Goal: Information Seeking & Learning: Learn about a topic

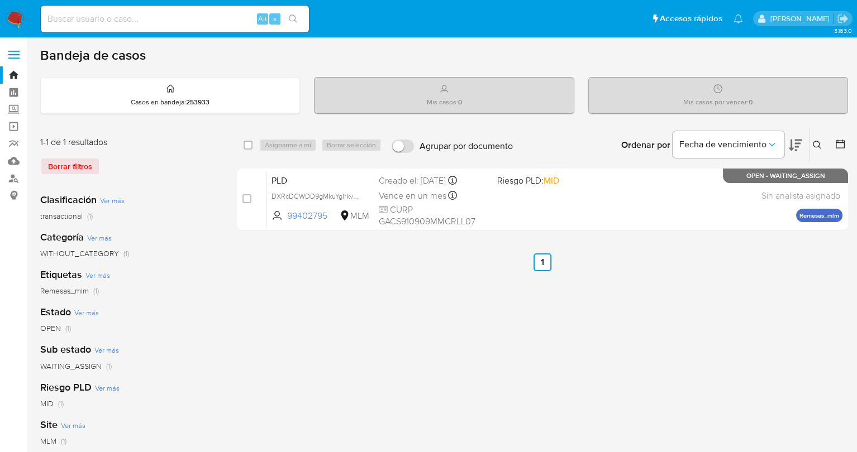
click at [818, 145] on icon at bounding box center [817, 145] width 8 height 8
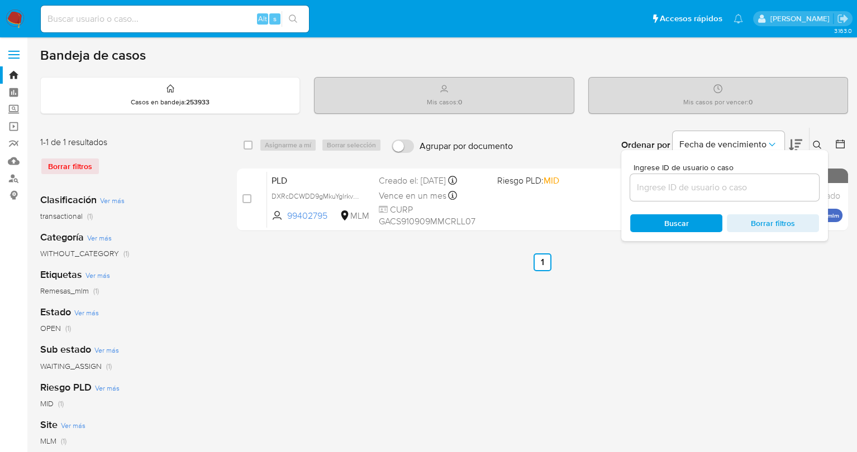
drag, startPoint x: 663, startPoint y: 193, endPoint x: 664, endPoint y: 187, distance: 6.8
click at [663, 193] on input at bounding box center [724, 187] width 189 height 15
click at [665, 185] on input at bounding box center [724, 187] width 189 height 15
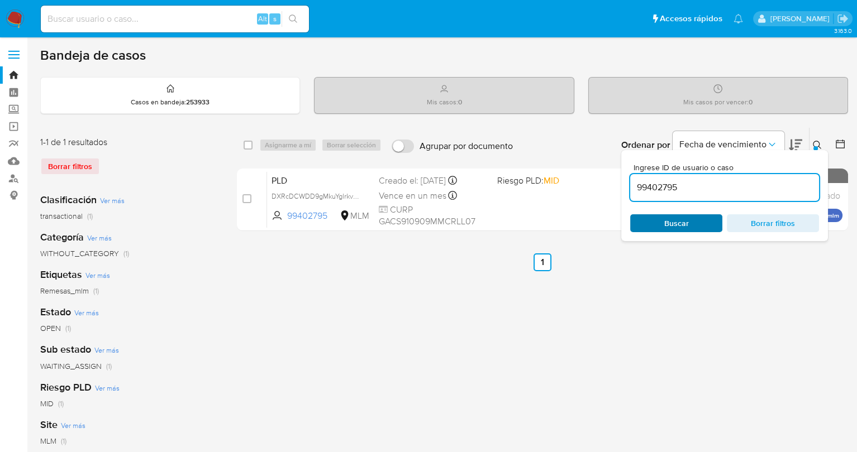
type input "99402795"
click at [664, 218] on span "Buscar" at bounding box center [676, 223] width 25 height 18
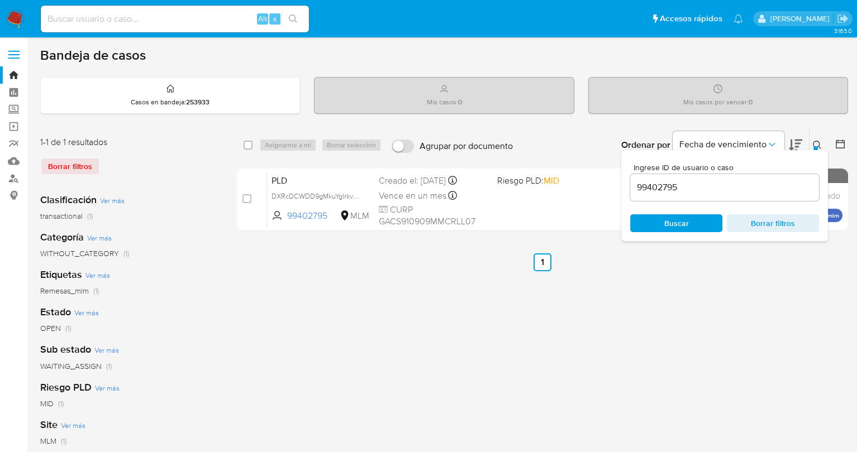
click at [640, 224] on span "Buscar" at bounding box center [676, 224] width 77 height 16
drag, startPoint x: 653, startPoint y: 260, endPoint x: 590, endPoint y: 241, distance: 66.4
click at [652, 260] on ul "Anterior 1 Siguiente" at bounding box center [542, 263] width 611 height 18
click at [720, 284] on div "select-all-cases-checkbox Asignarme a mí Borrar selección Agrupar por documento…" at bounding box center [542, 372] width 611 height 490
click at [814, 142] on icon at bounding box center [817, 145] width 9 height 9
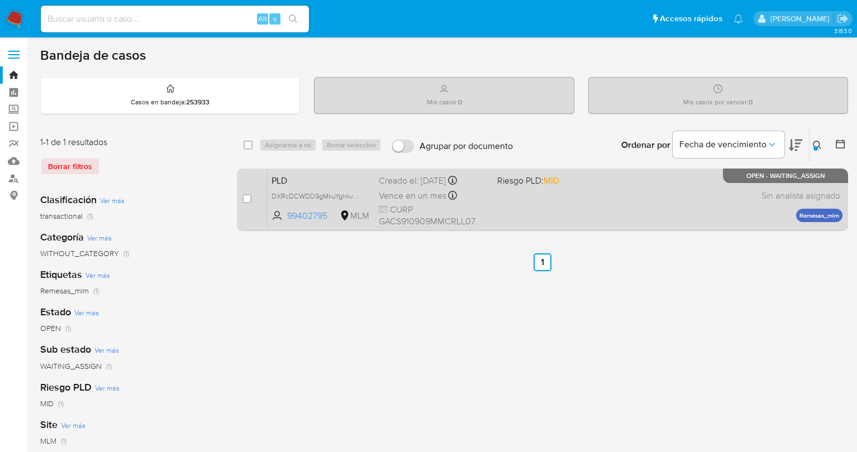
click at [537, 219] on div "PLD DXRcDCWDD9gMkuYglrkvOjo2 99402795 MLM Riesgo PLD: MID Creado el: 12/09/2025…" at bounding box center [554, 199] width 575 height 56
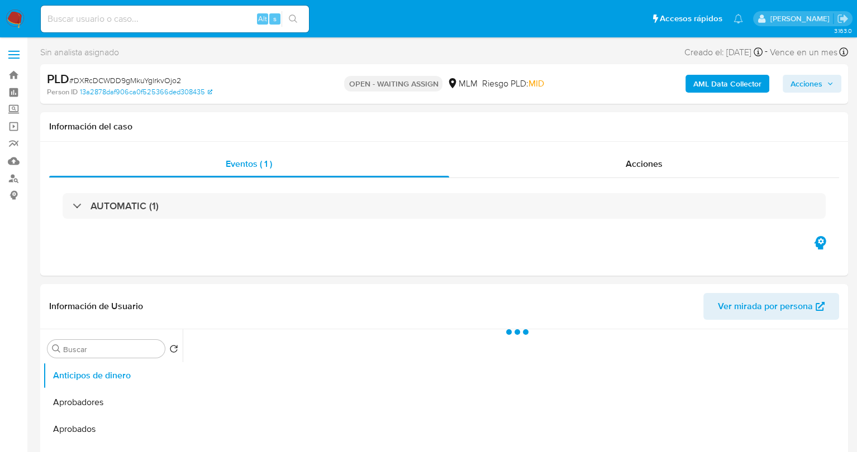
select select "10"
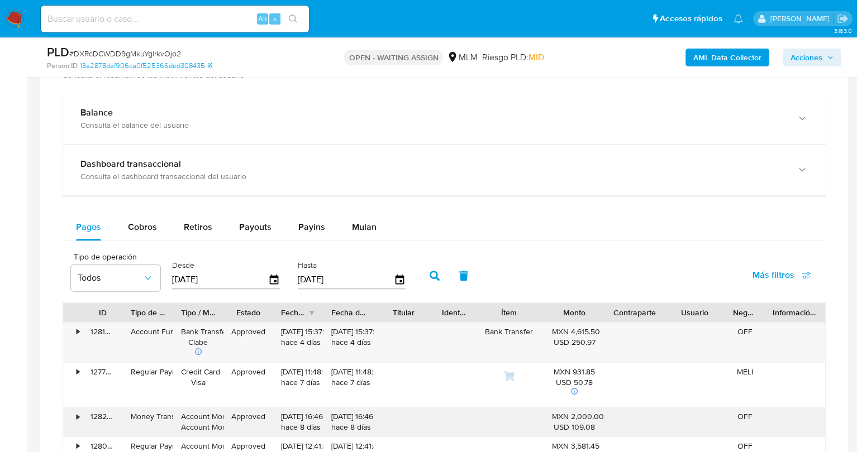
scroll to position [670, 0]
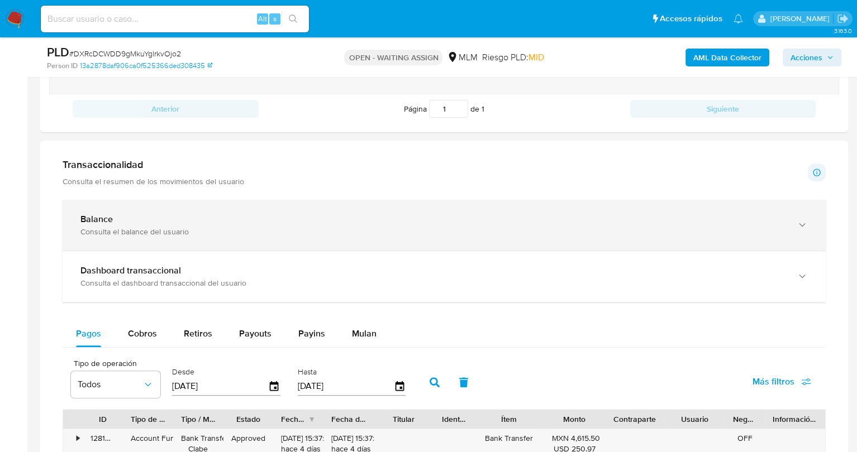
click at [166, 214] on div "Balance Consulta el balance del usuario" at bounding box center [444, 225] width 763 height 51
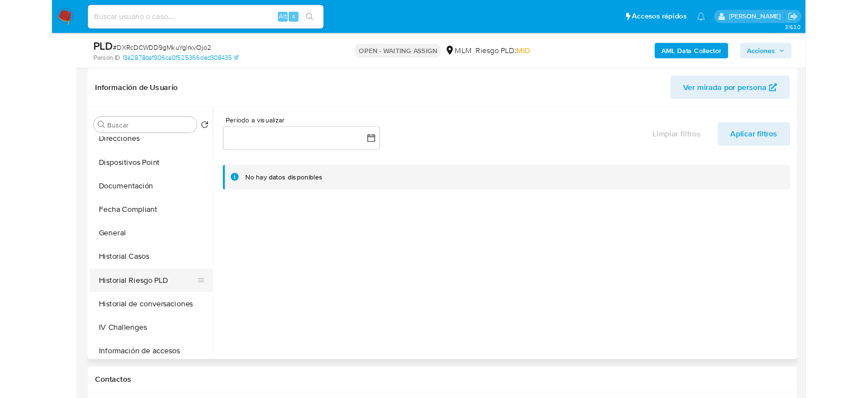
scroll to position [391, 0]
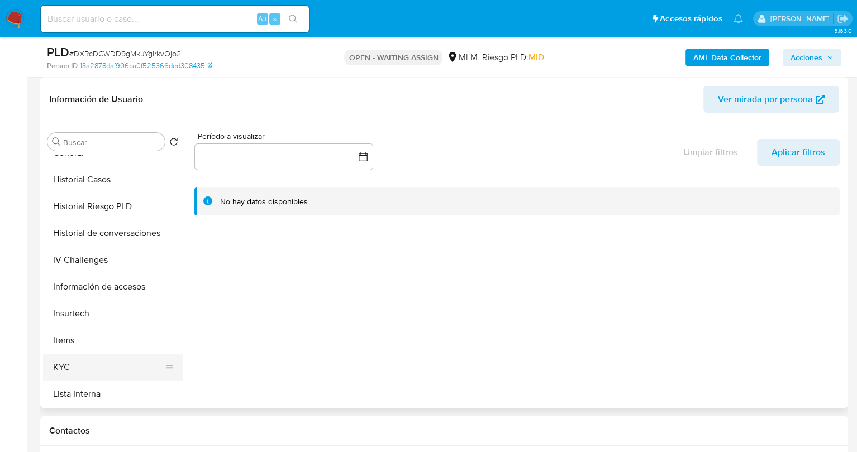
click at [78, 355] on button "KYC" at bounding box center [108, 367] width 131 height 27
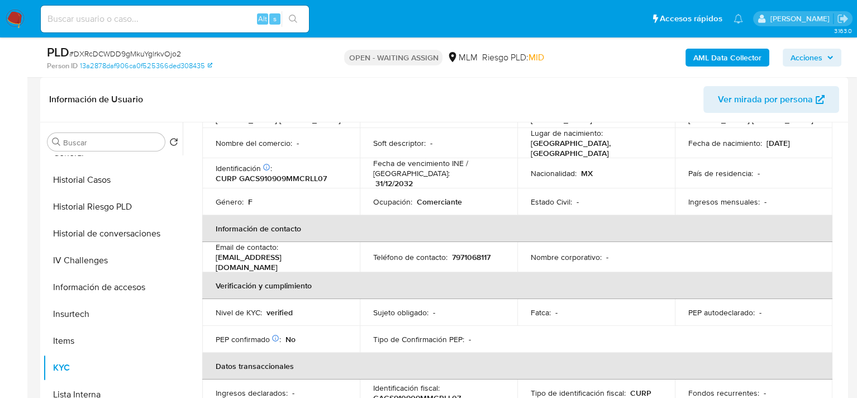
scroll to position [136, 0]
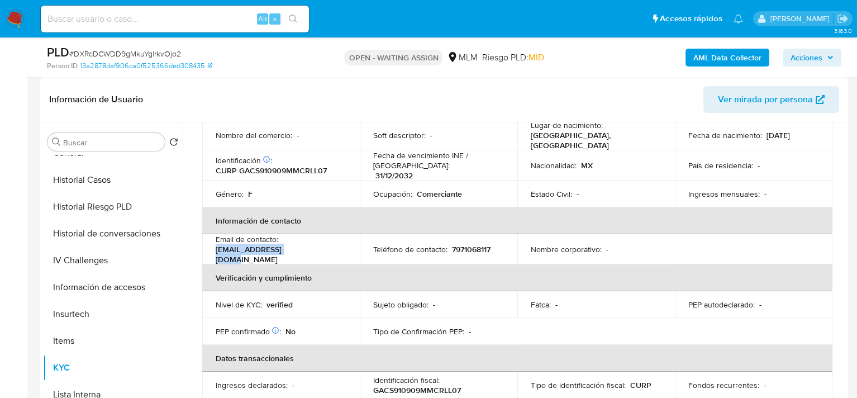
drag, startPoint x: 213, startPoint y: 249, endPoint x: 298, endPoint y: 249, distance: 84.9
click at [298, 249] on td "Email de contacto : suly-999@hotmail.com" at bounding box center [280, 249] width 157 height 30
copy p "suly-999@hotmail.com"
click at [466, 244] on p "7971068117" at bounding box center [471, 249] width 39 height 10
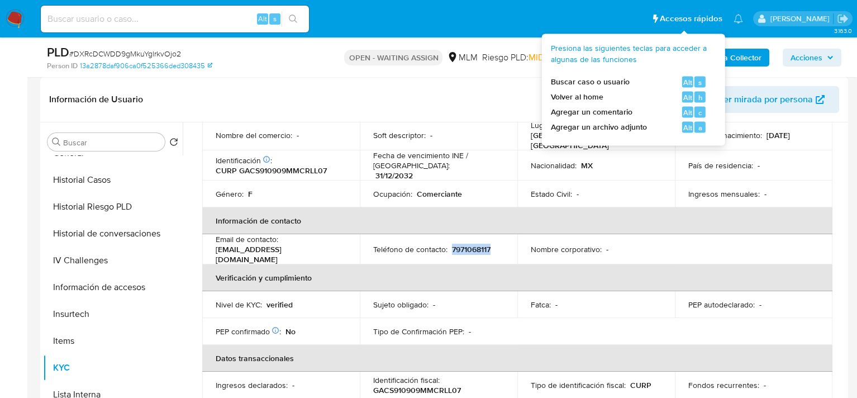
copy p "7971068117"
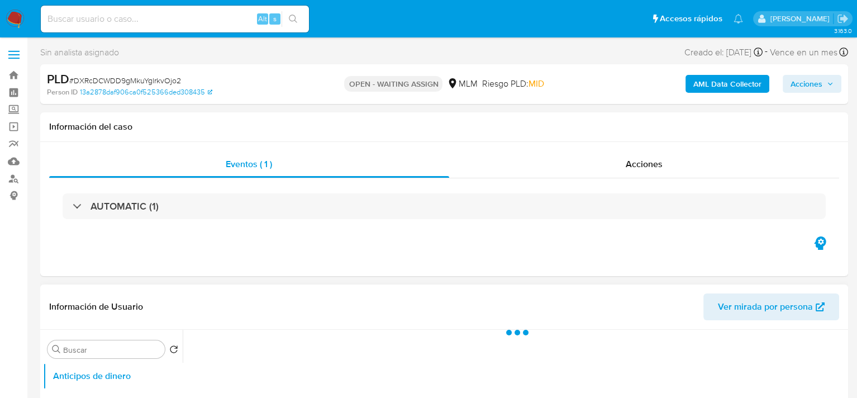
select select "10"
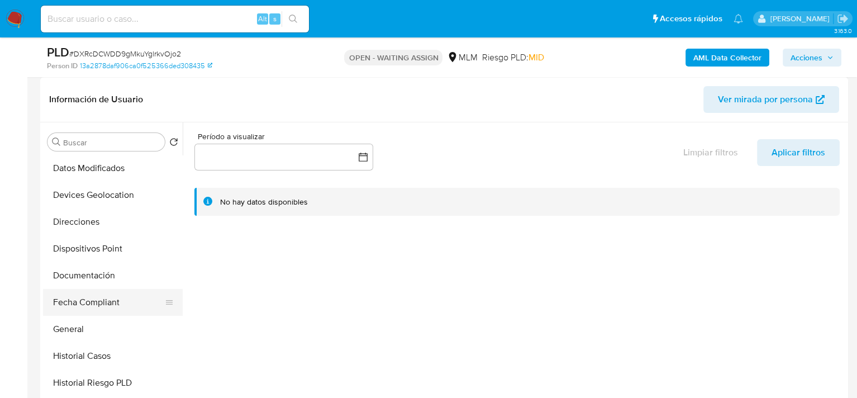
scroll to position [279, 0]
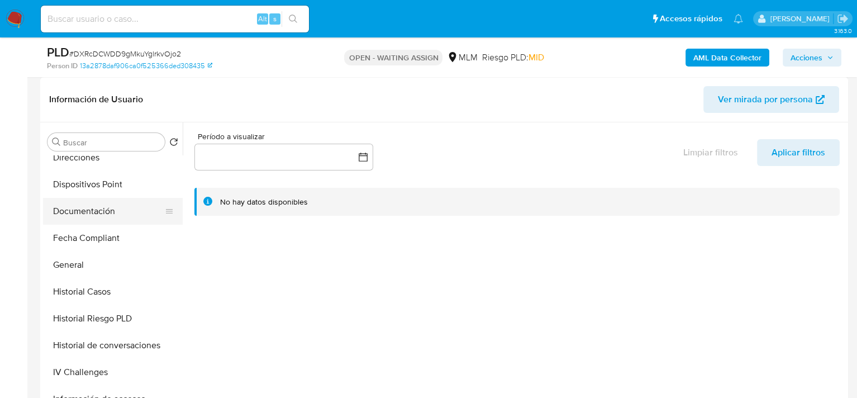
click at [93, 208] on button "Documentación" at bounding box center [108, 211] width 131 height 27
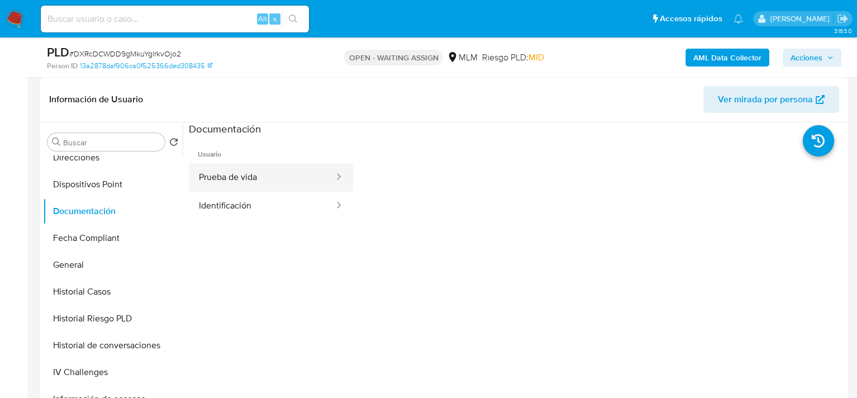
click at [273, 176] on button "Prueba de vida" at bounding box center [262, 177] width 146 height 28
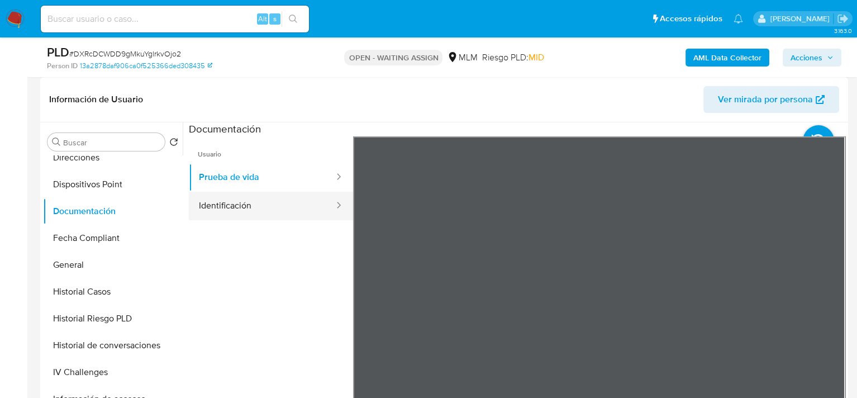
click at [238, 204] on button "Identificación" at bounding box center [262, 206] width 146 height 28
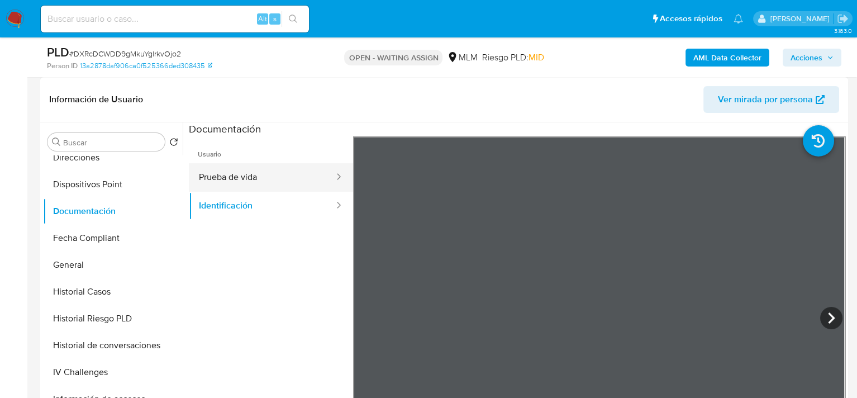
click at [260, 179] on button "Prueba de vida" at bounding box center [262, 177] width 146 height 28
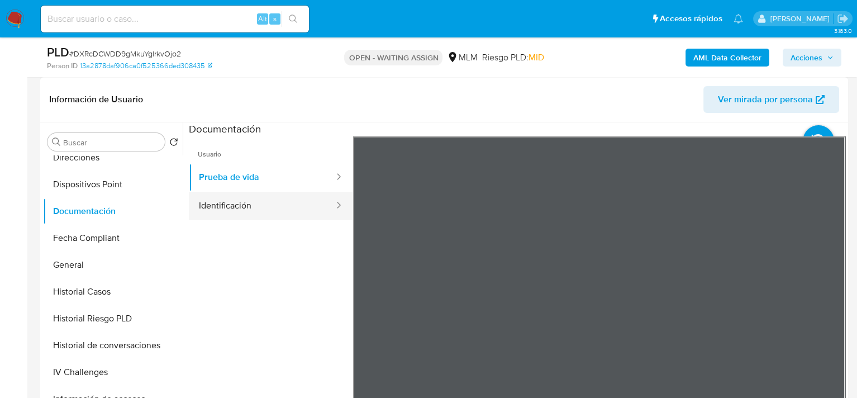
click at [238, 197] on button "Identificación" at bounding box center [262, 206] width 146 height 28
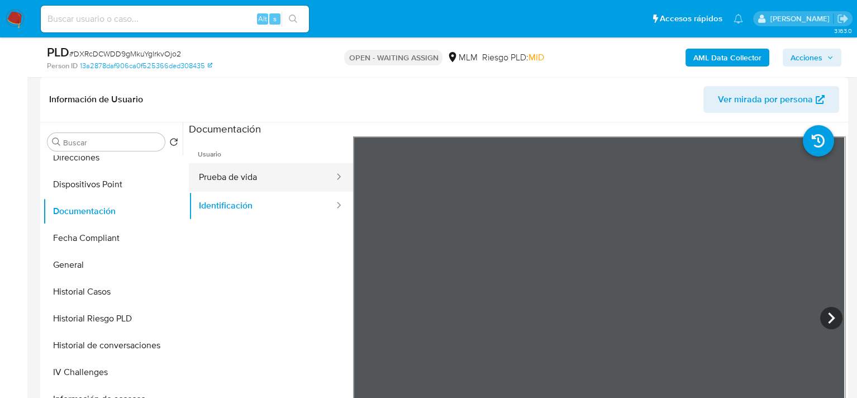
click at [239, 176] on button "Prueba de vida" at bounding box center [262, 177] width 146 height 28
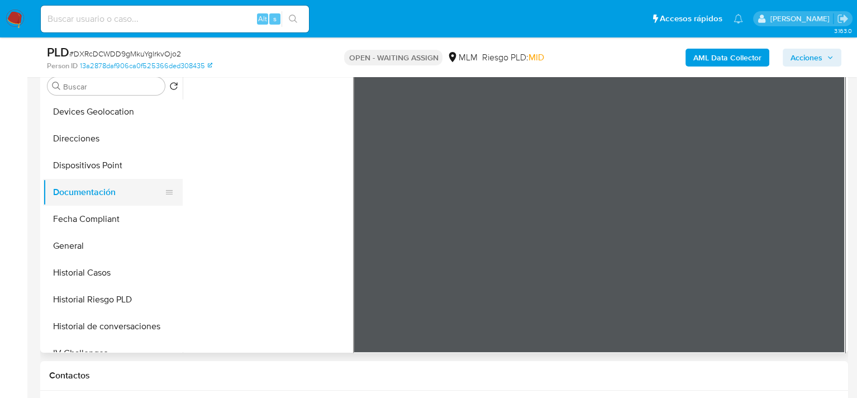
scroll to position [223, 0]
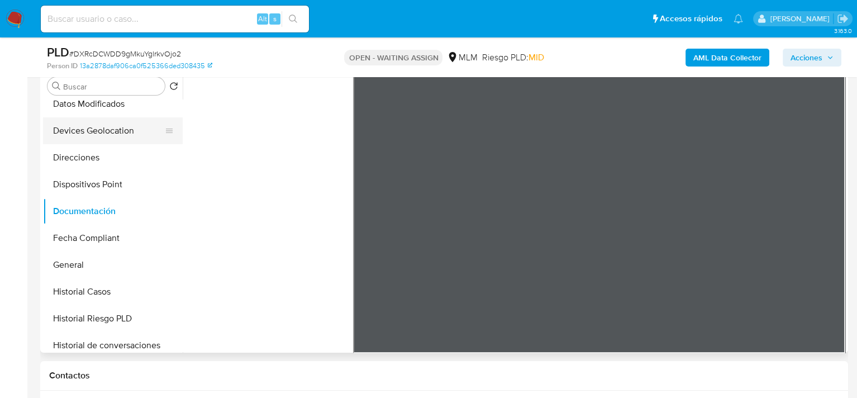
click at [99, 129] on button "Devices Geolocation" at bounding box center [108, 130] width 131 height 27
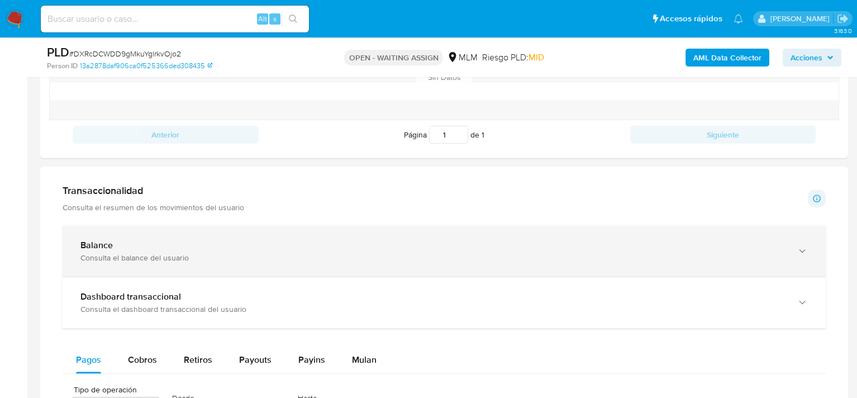
scroll to position [670, 0]
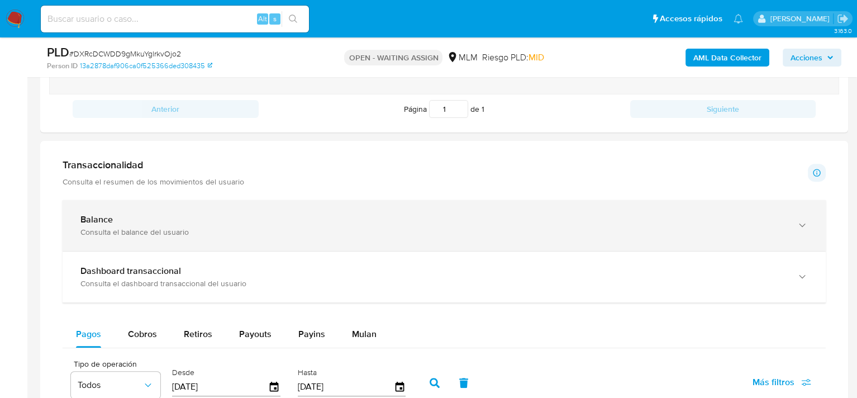
click at [122, 220] on div "Balance" at bounding box center [432, 219] width 705 height 11
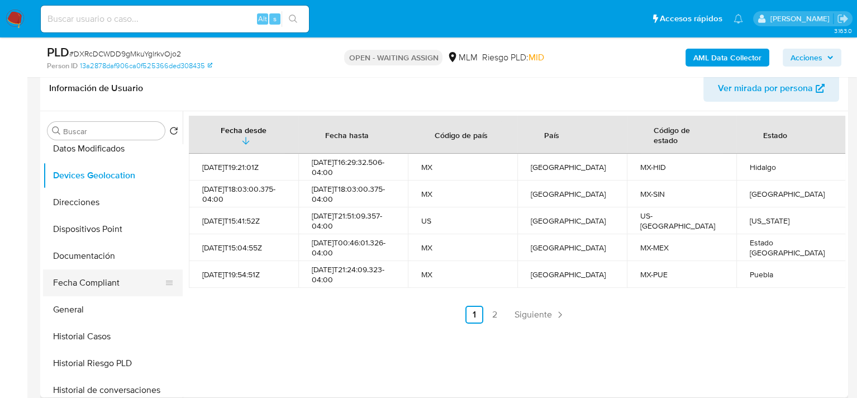
scroll to position [223, 0]
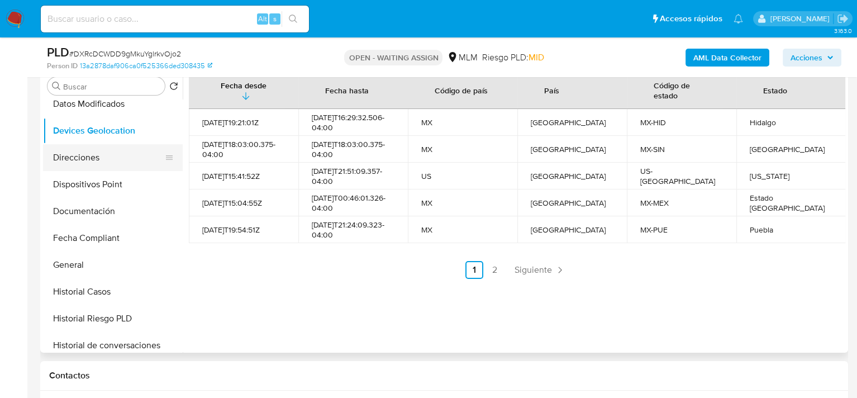
click at [112, 160] on button "Direcciones" at bounding box center [108, 157] width 131 height 27
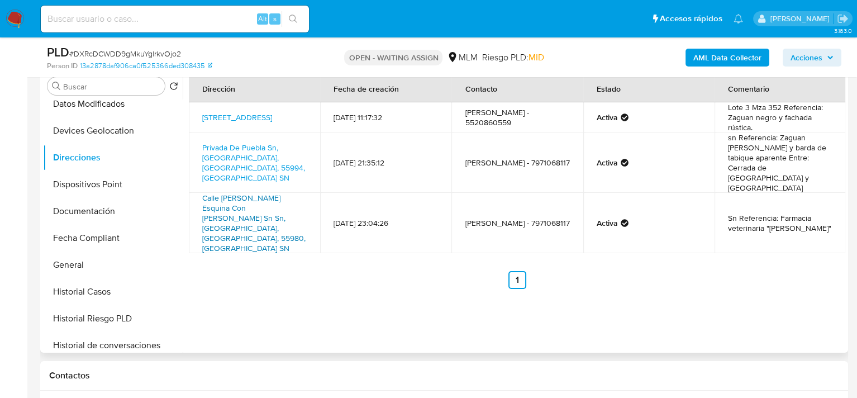
click at [232, 197] on link "Calle Benito Juarez Esquina Con Allende Sn Sn, Temascalapa, Estado De México, 5…" at bounding box center [253, 222] width 103 height 61
click at [259, 118] on link "Calle Ecapatli Lote 3 Mza 352 Sn, Chimalhuacán, Estado De México, 56363, Mexico…" at bounding box center [237, 117] width 70 height 11
click at [264, 113] on link "Calle Ecapatli Lote 3 Mza 352 Sn, Chimalhuacán, Estado De México, 56363, Mexico…" at bounding box center [237, 117] width 70 height 11
click at [256, 192] on link "Calle Benito Juarez Esquina Con Allende Sn Sn, Temascalapa, Estado De México, 5…" at bounding box center [253, 222] width 103 height 61
drag, startPoint x: 460, startPoint y: 117, endPoint x: 523, endPoint y: 118, distance: 63.1
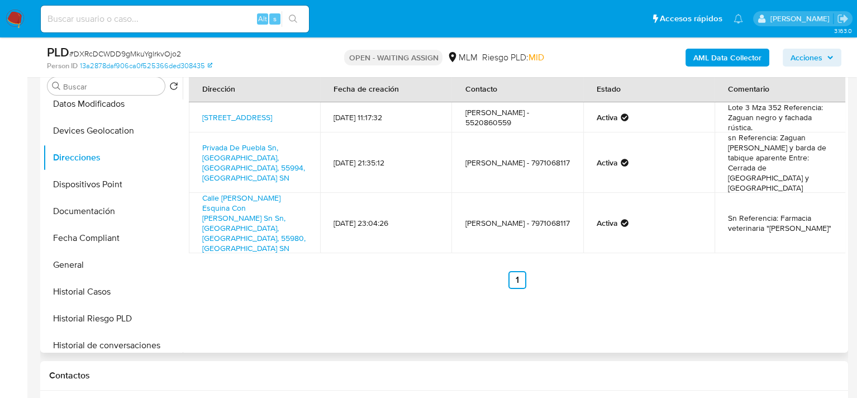
click at [523, 118] on td "Emilia Naranjo Noyola - 5520860559" at bounding box center [516, 117] width 131 height 30
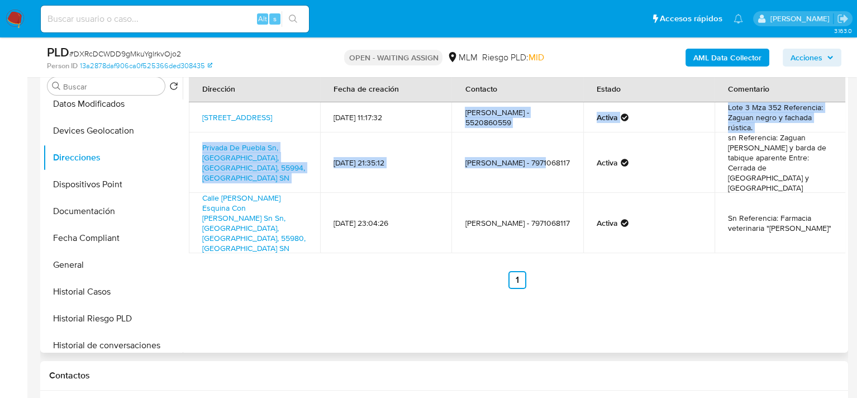
drag, startPoint x: 456, startPoint y: 107, endPoint x: 536, endPoint y: 134, distance: 84.4
click at [536, 134] on tbody "Calle Ecapatli Lote 3 Mza 352 Sn, Chimalhuacán, Estado De México, 56363, Mexico…" at bounding box center [517, 177] width 657 height 151
click at [500, 131] on td "Emilia Naranjo Noyola - 5520860559" at bounding box center [516, 117] width 131 height 30
click at [530, 129] on td "Emilia Naranjo Noyola - 5520860559" at bounding box center [516, 117] width 131 height 30
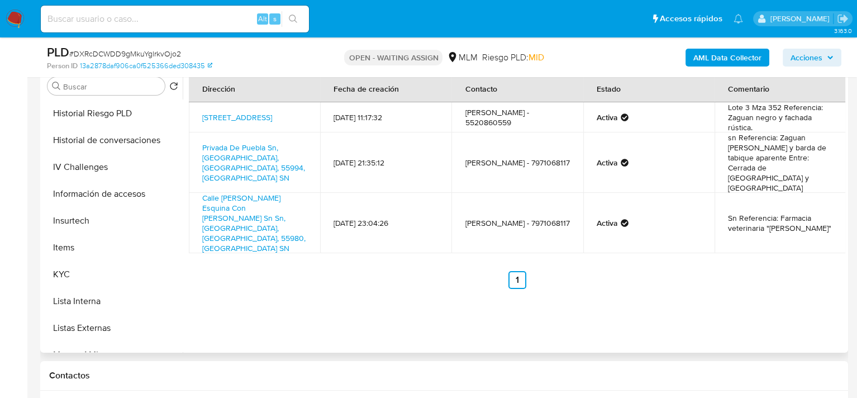
scroll to position [447, 0]
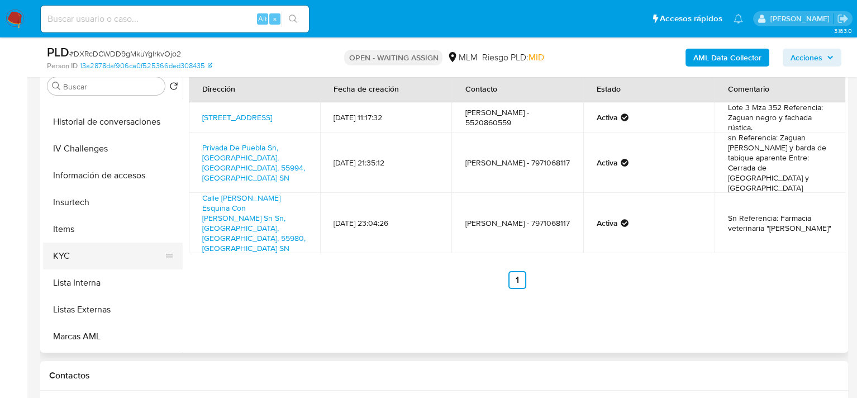
click at [74, 250] on button "KYC" at bounding box center [108, 255] width 131 height 27
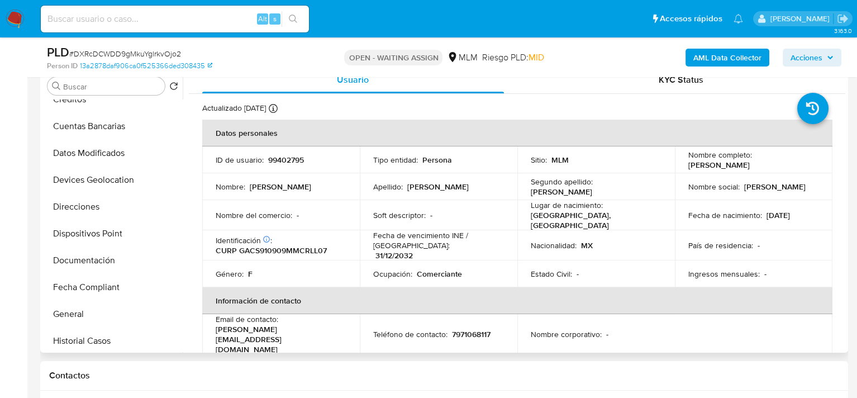
scroll to position [168, 0]
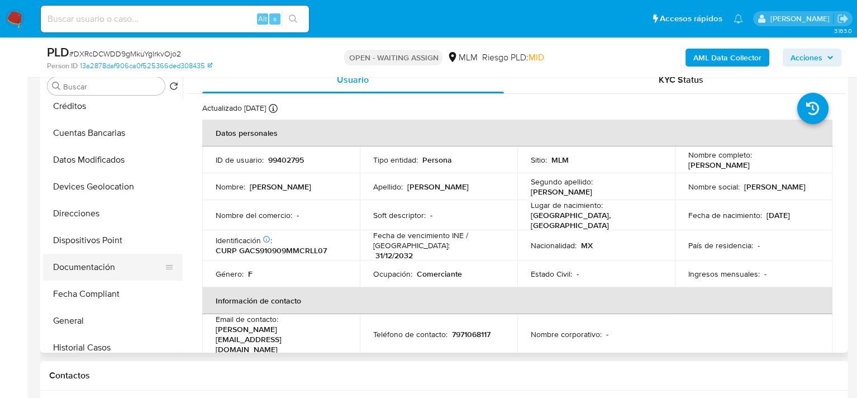
click at [93, 264] on button "Documentación" at bounding box center [108, 267] width 131 height 27
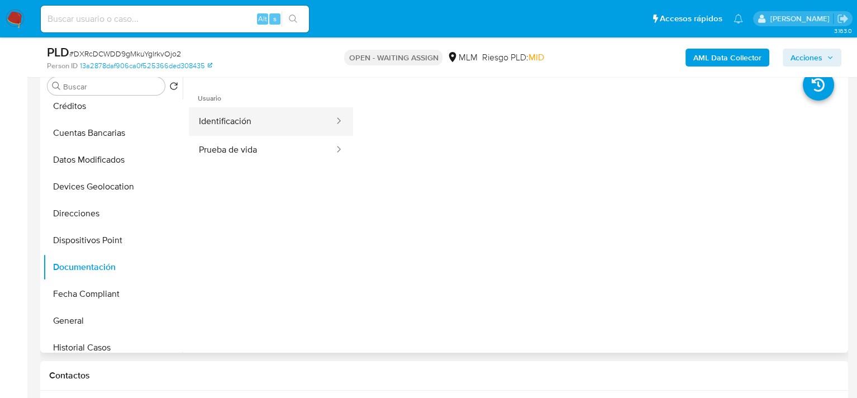
click at [260, 118] on button "Identificación" at bounding box center [262, 121] width 146 height 28
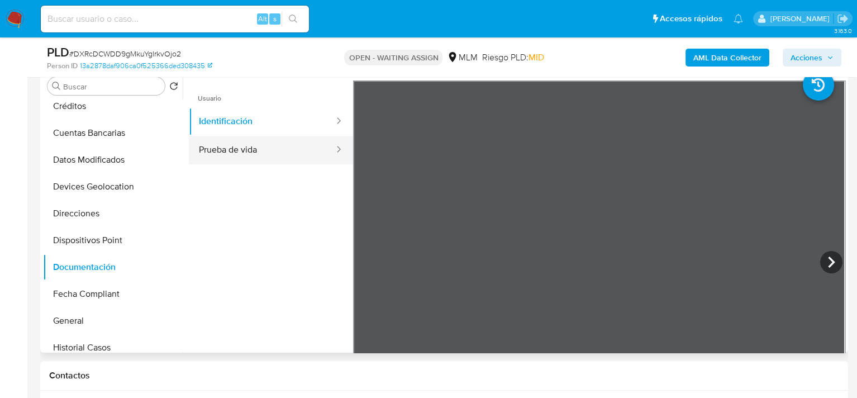
click at [233, 145] on button "Prueba de vida" at bounding box center [262, 150] width 146 height 28
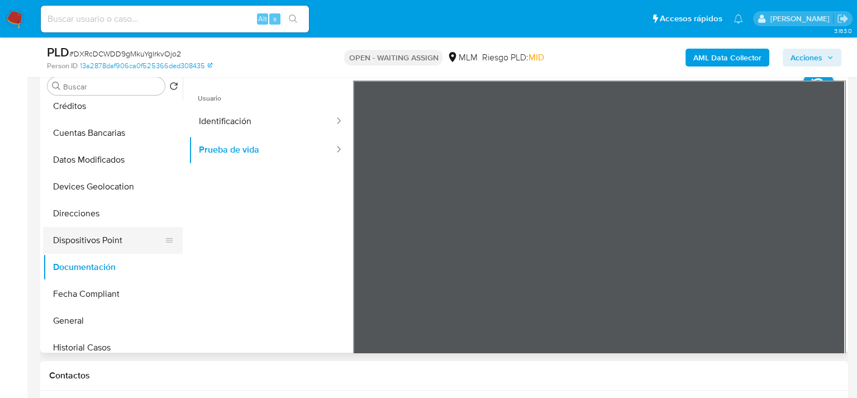
scroll to position [279, 0]
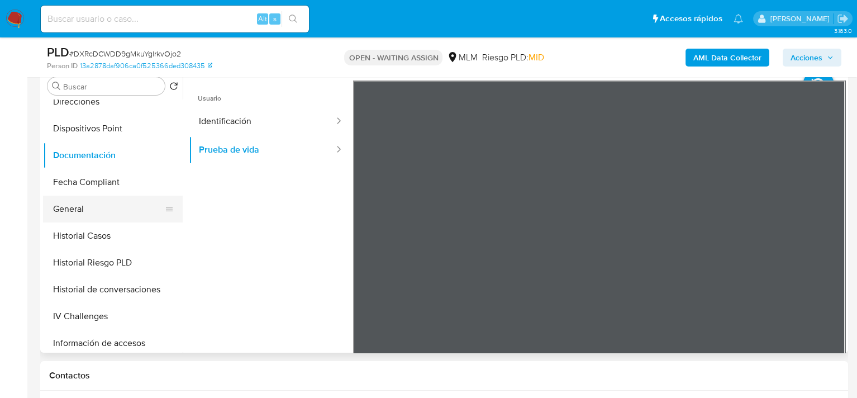
click at [76, 199] on button "General" at bounding box center [108, 208] width 131 height 27
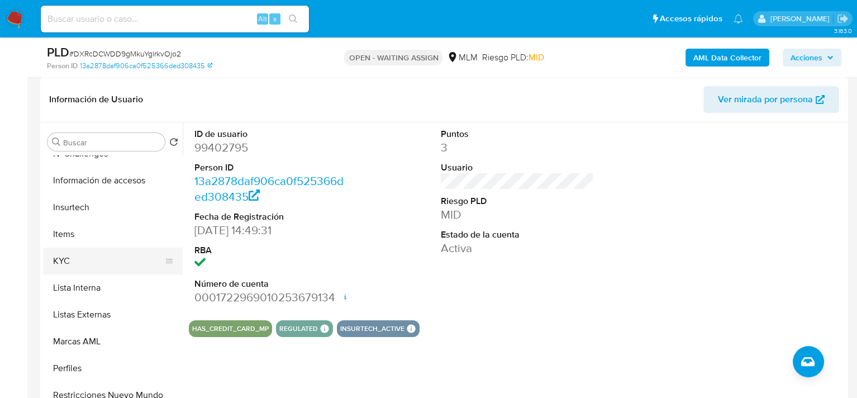
scroll to position [552, 0]
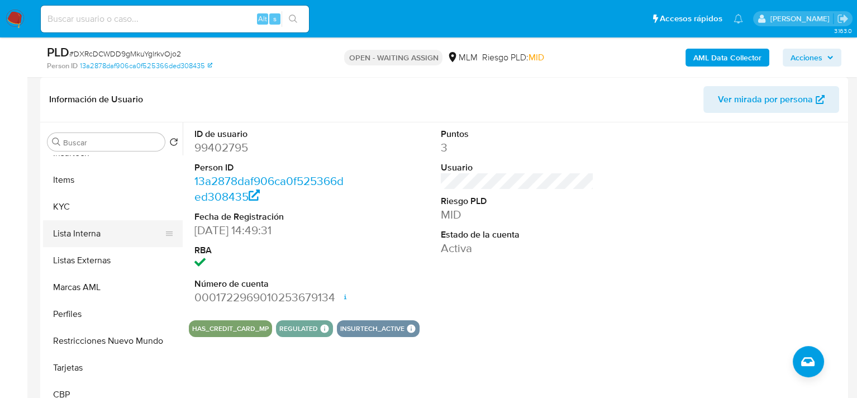
click at [112, 227] on button "Lista Interna" at bounding box center [108, 233] width 131 height 27
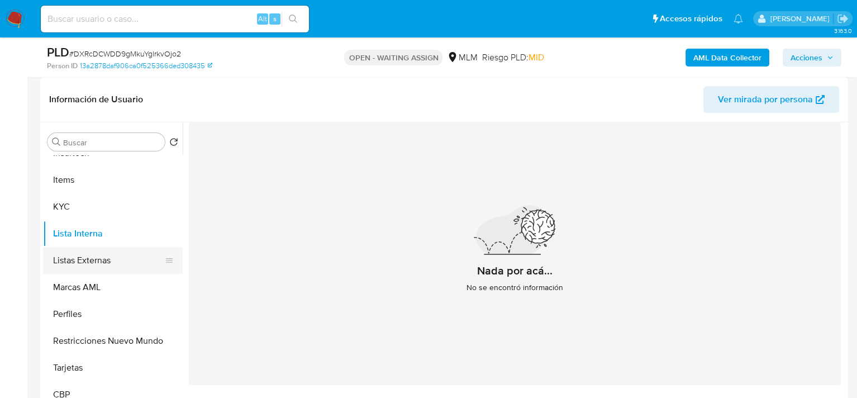
click at [94, 257] on button "Listas Externas" at bounding box center [108, 260] width 131 height 27
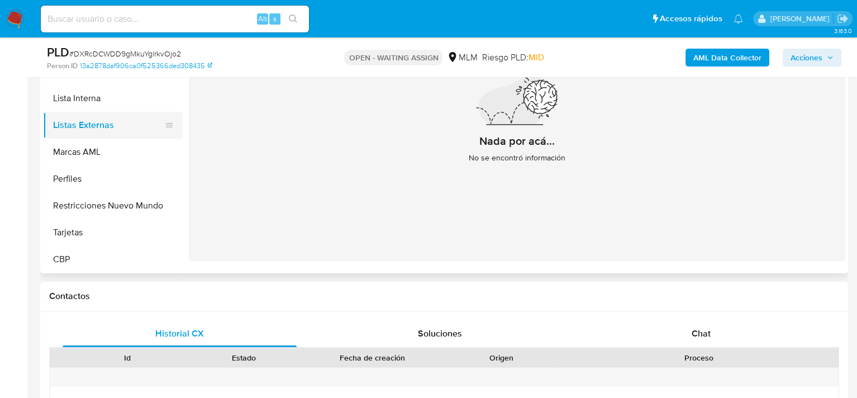
scroll to position [335, 0]
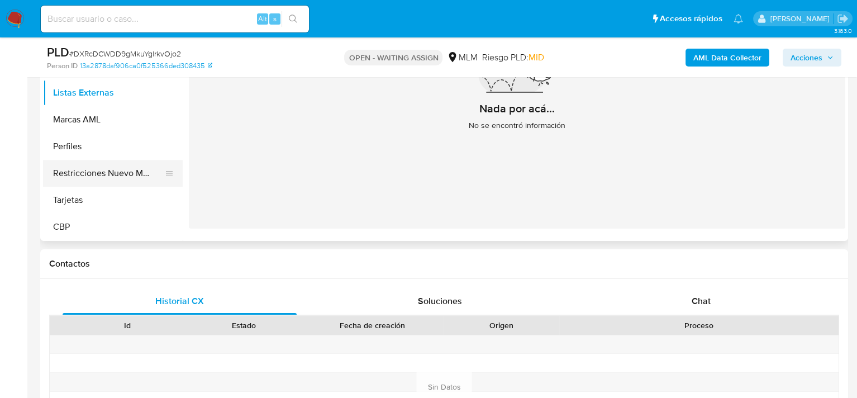
click at [133, 176] on button "Restricciones Nuevo Mundo" at bounding box center [108, 173] width 131 height 27
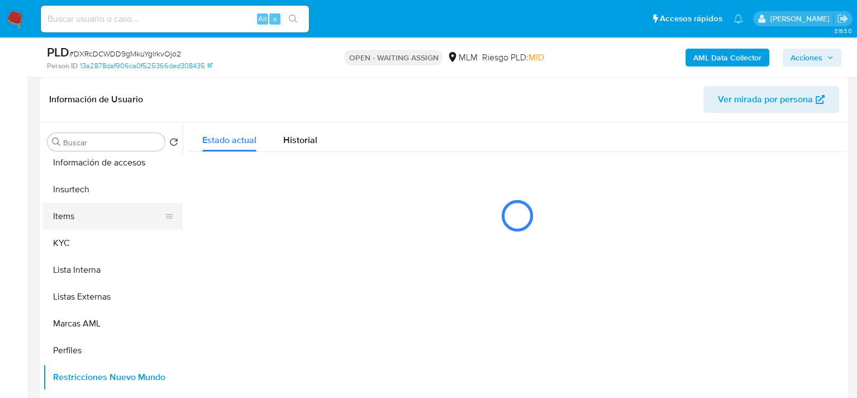
scroll to position [496, 0]
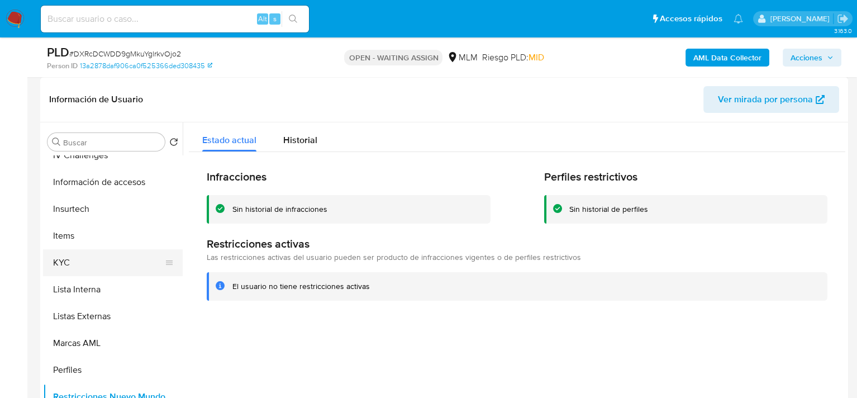
click at [96, 254] on button "KYC" at bounding box center [108, 262] width 131 height 27
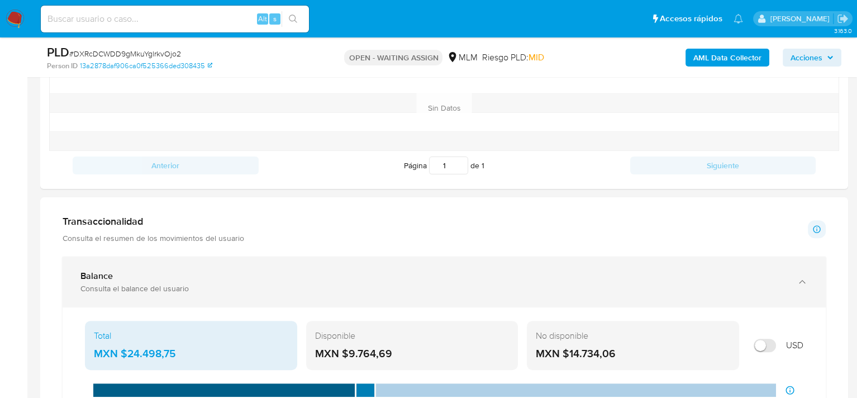
scroll to position [614, 0]
click at [134, 270] on div "Balance" at bounding box center [432, 275] width 705 height 11
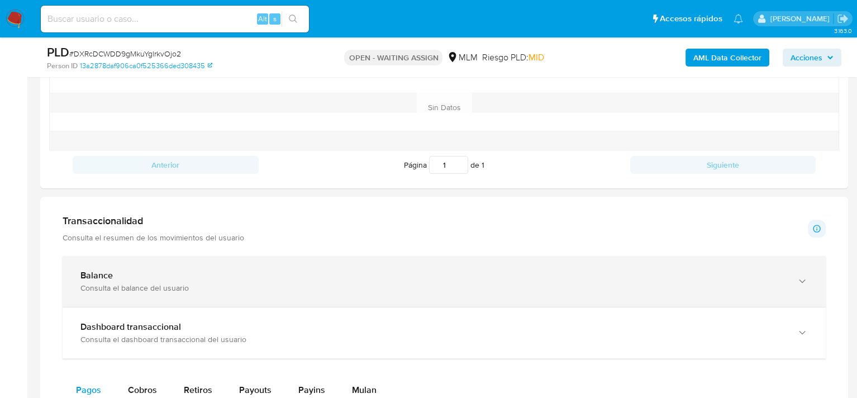
drag, startPoint x: 141, startPoint y: 275, endPoint x: 162, endPoint y: 274, distance: 21.2
click at [140, 275] on div "Balance" at bounding box center [432, 275] width 705 height 11
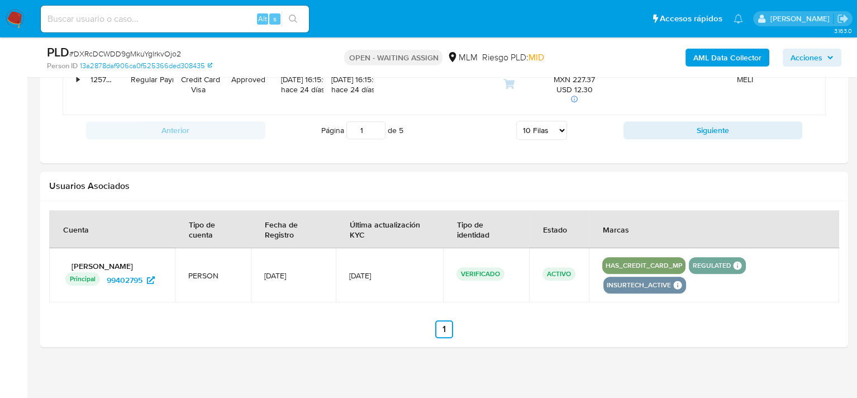
scroll to position [1832, 0]
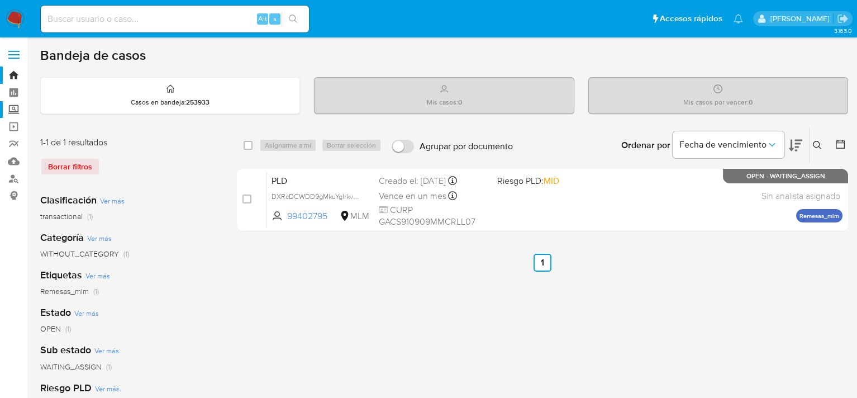
click at [14, 105] on label "Screening" at bounding box center [66, 109] width 133 height 17
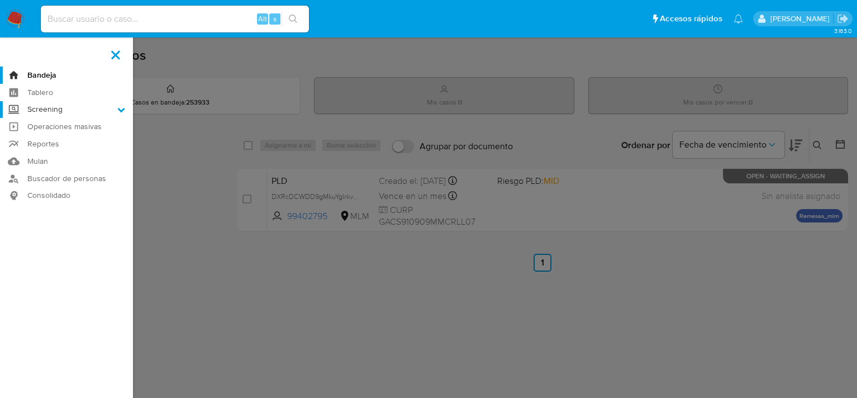
click at [0, 0] on input "Screening" at bounding box center [0, 0] width 0 height 0
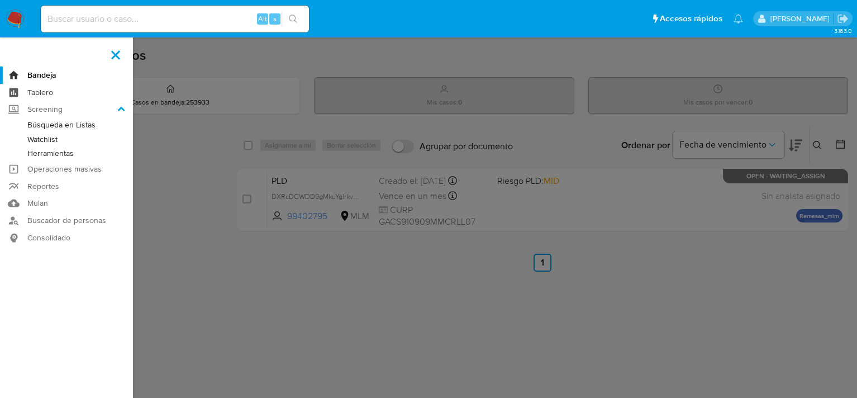
click at [15, 93] on link "Tablero" at bounding box center [66, 92] width 133 height 17
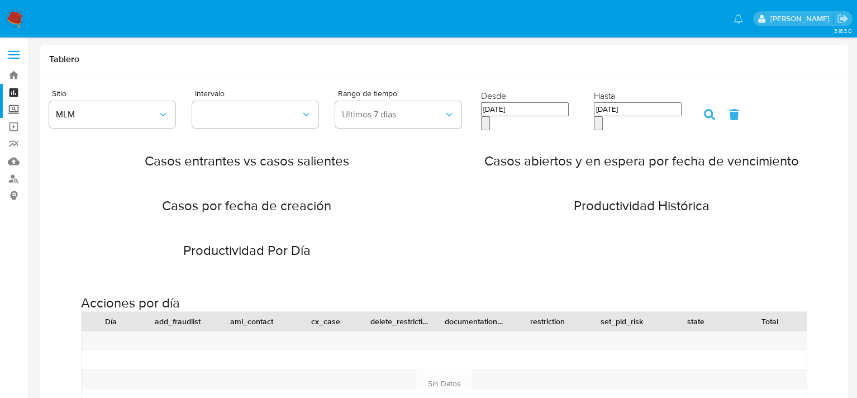
click at [16, 108] on label "Screening" at bounding box center [66, 109] width 133 height 17
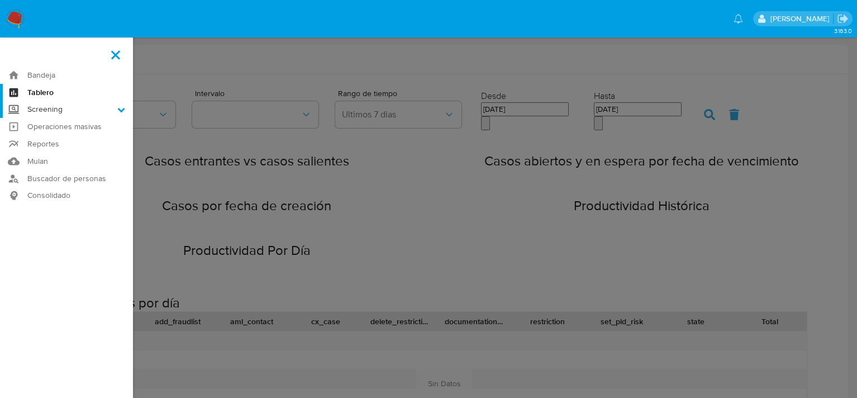
click at [0, 0] on input "Screening" at bounding box center [0, 0] width 0 height 0
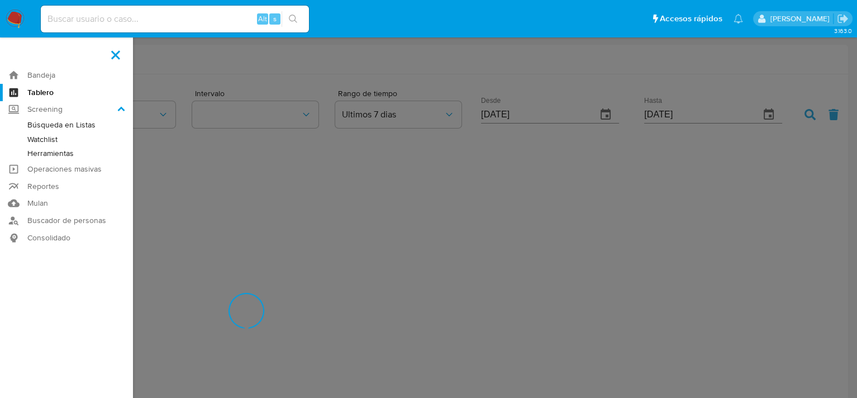
click at [60, 149] on link "Herramientas" at bounding box center [66, 153] width 133 height 14
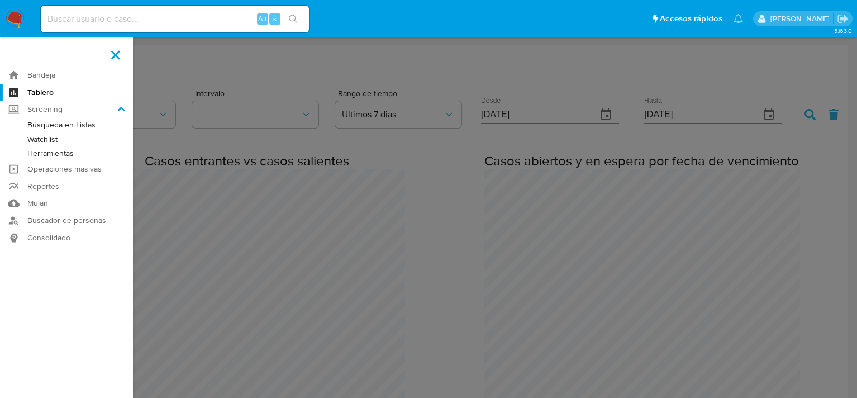
scroll to position [1638, 856]
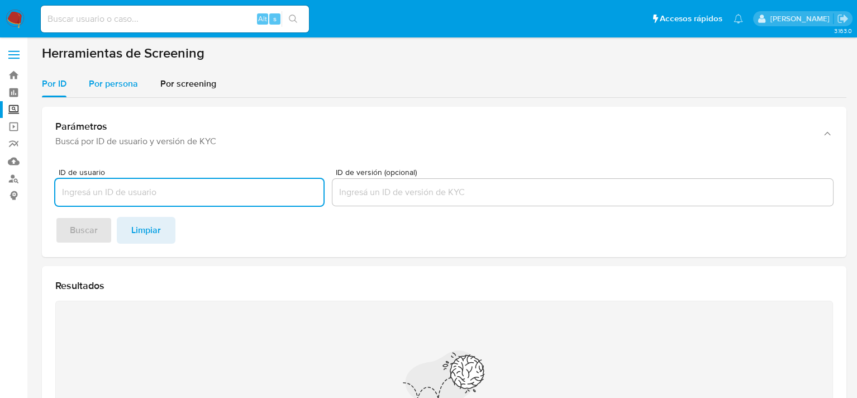
click at [117, 80] on span "Por persona" at bounding box center [113, 83] width 49 height 13
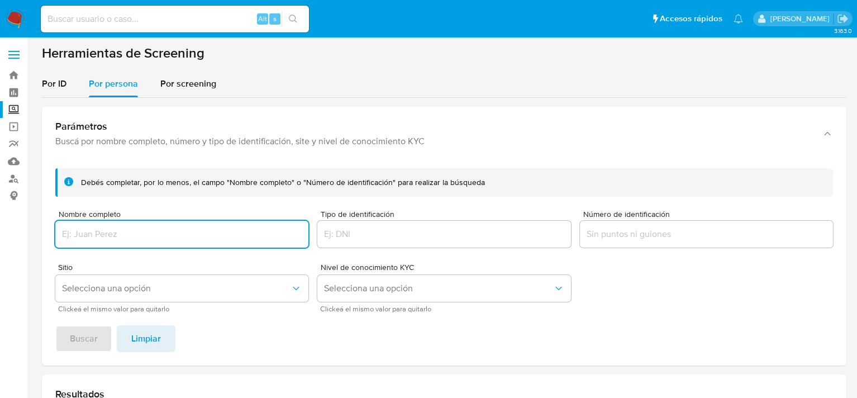
click at [118, 227] on input "Nombre completo" at bounding box center [181, 234] width 253 height 15
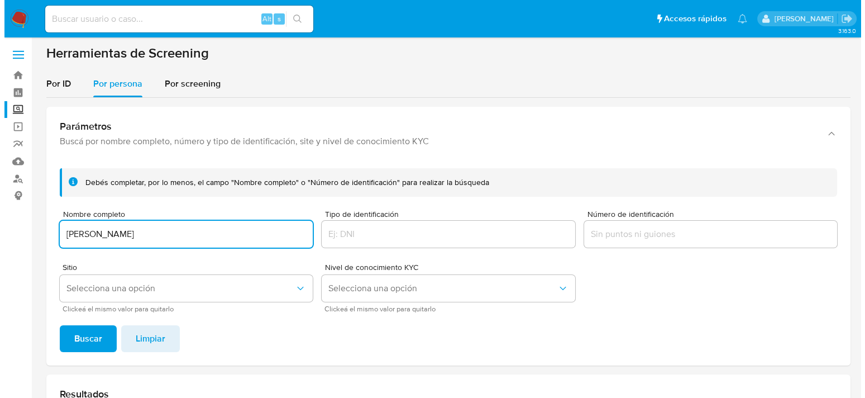
scroll to position [112, 0]
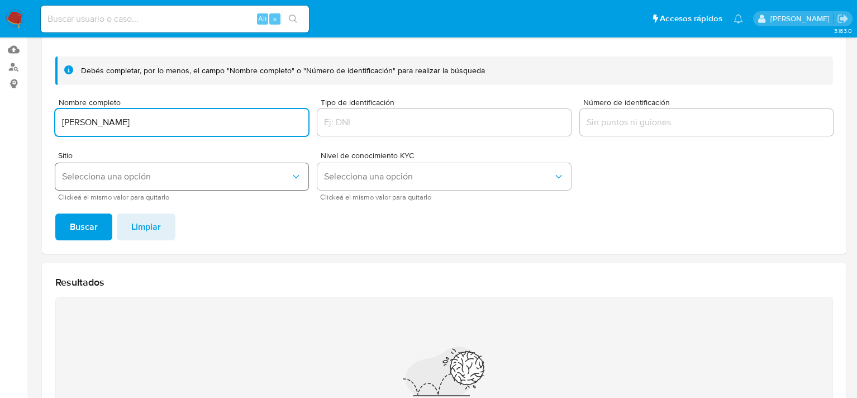
type input "[PERSON_NAME]"
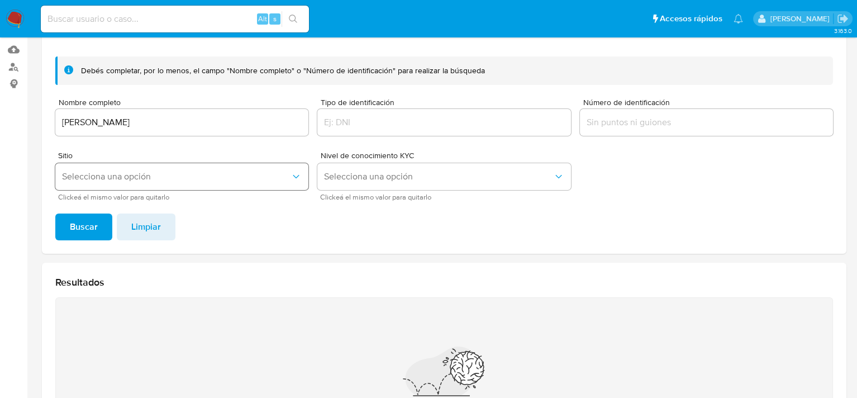
click at [107, 177] on span "Selecciona una opción" at bounding box center [176, 176] width 228 height 11
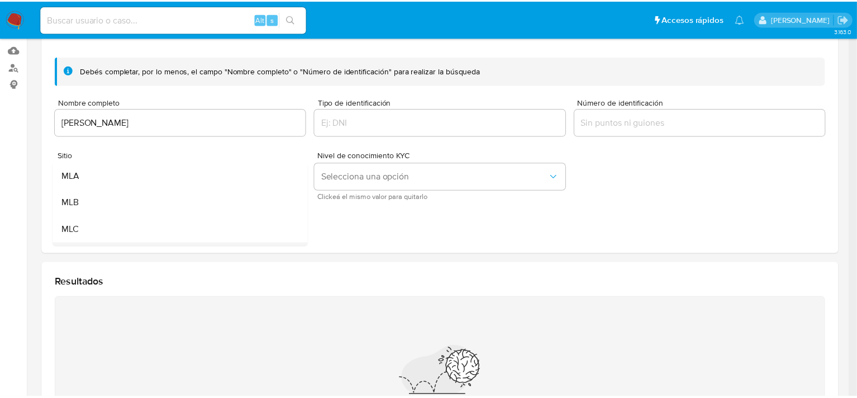
scroll to position [56, 0]
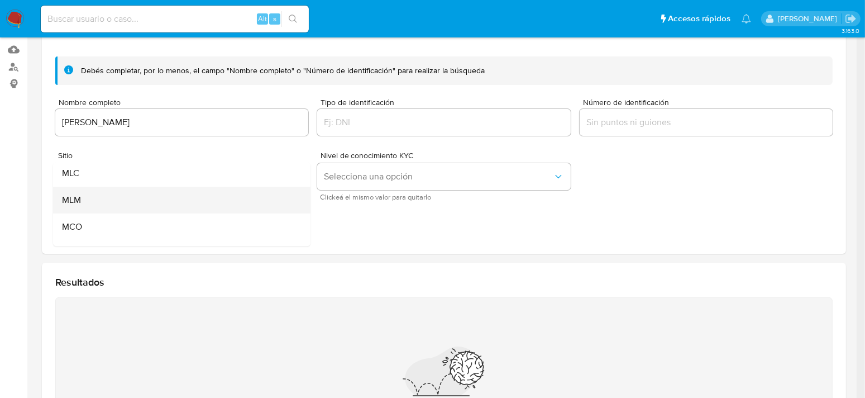
click at [91, 201] on div "MLM" at bounding box center [178, 200] width 233 height 27
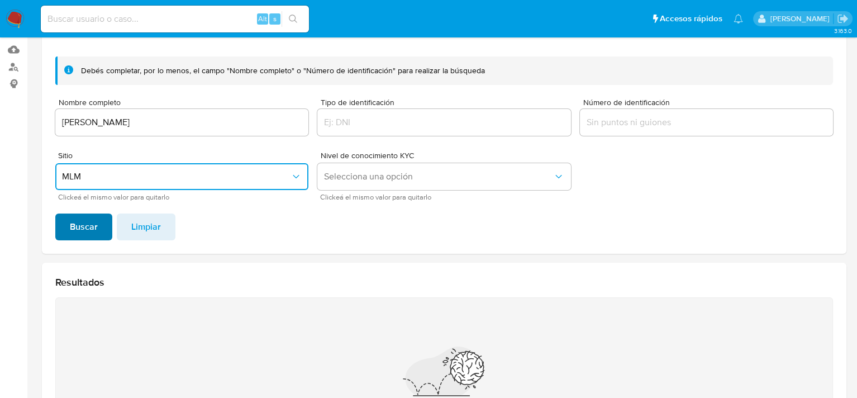
click at [99, 227] on button "Buscar" at bounding box center [83, 226] width 57 height 27
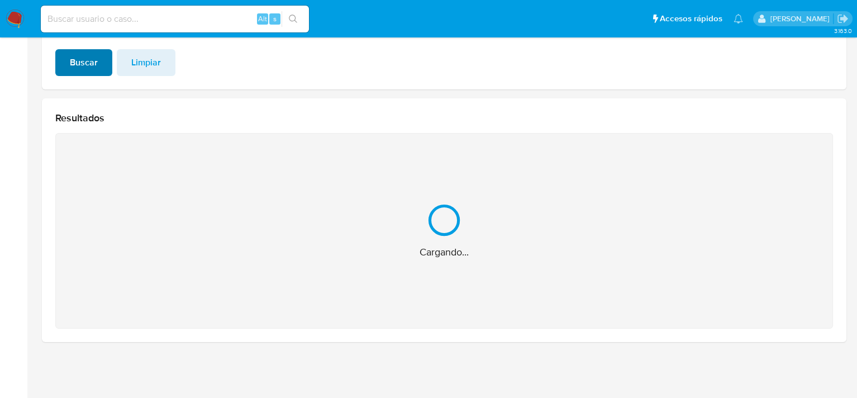
scroll to position [121, 0]
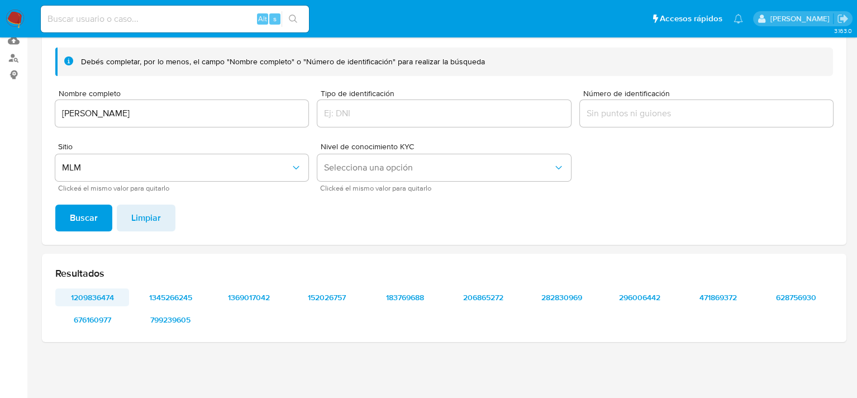
click at [95, 298] on span "1209836474" at bounding box center [92, 297] width 58 height 16
click at [184, 297] on span "1345266245" at bounding box center [170, 297] width 58 height 16
click at [259, 297] on span "1369017042" at bounding box center [248, 297] width 58 height 16
click at [260, 297] on span "1369017042" at bounding box center [248, 297] width 58 height 16
click at [341, 299] on span "152026757" at bounding box center [327, 297] width 58 height 16
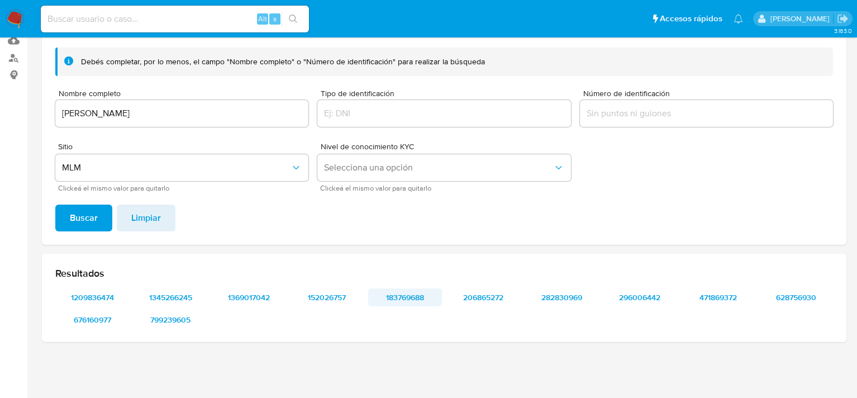
click at [400, 298] on span "183769688" at bounding box center [405, 297] width 58 height 16
click at [415, 297] on span "183769688" at bounding box center [405, 297] width 58 height 16
click at [486, 299] on span "206865272" at bounding box center [483, 297] width 58 height 16
click at [571, 295] on span "282830969" at bounding box center [561, 297] width 58 height 16
click at [648, 294] on span "296006442" at bounding box center [639, 297] width 58 height 16
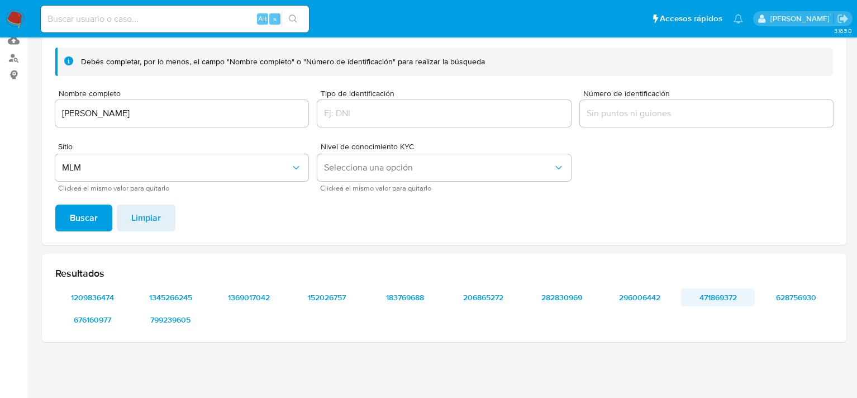
click at [720, 293] on span "471869372" at bounding box center [718, 297] width 58 height 16
click at [714, 295] on span "471869372" at bounding box center [718, 297] width 58 height 16
click at [804, 297] on span "628756930" at bounding box center [796, 297] width 58 height 16
click at [97, 318] on span "676160977" at bounding box center [92, 320] width 58 height 16
click at [166, 317] on span "799239605" at bounding box center [170, 320] width 58 height 16
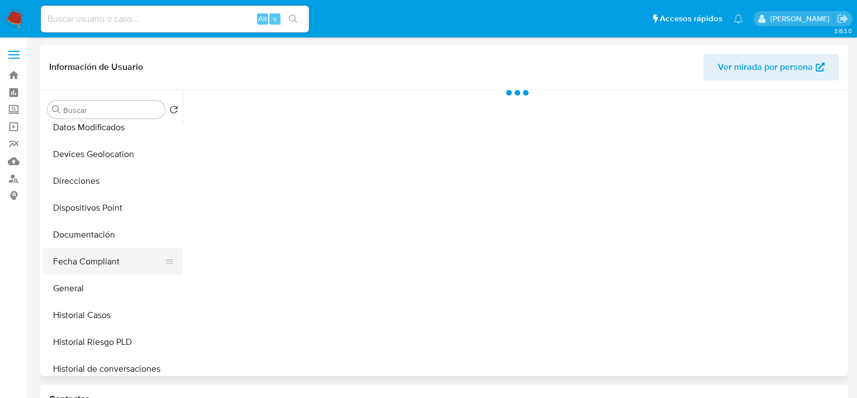
select select "10"
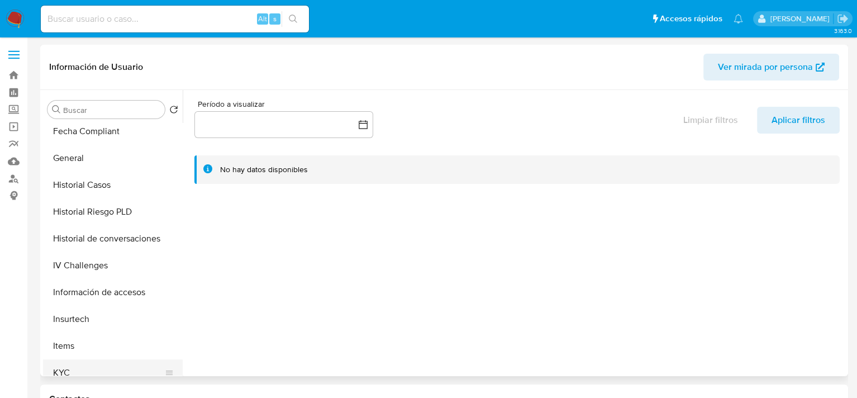
scroll to position [447, 0]
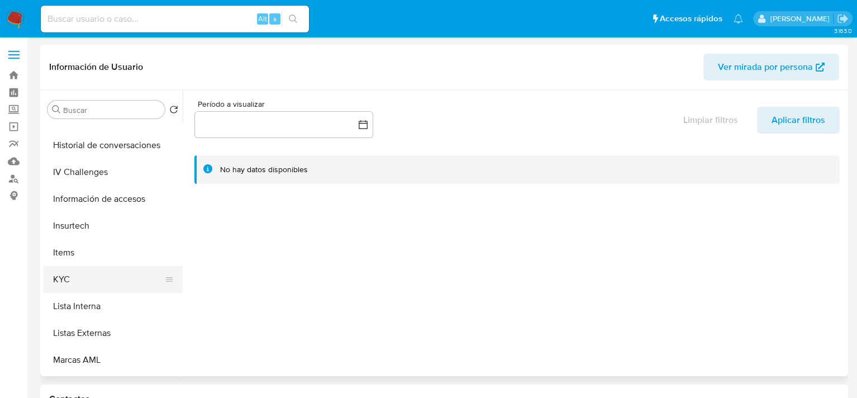
click at [74, 276] on button "KYC" at bounding box center [108, 279] width 131 height 27
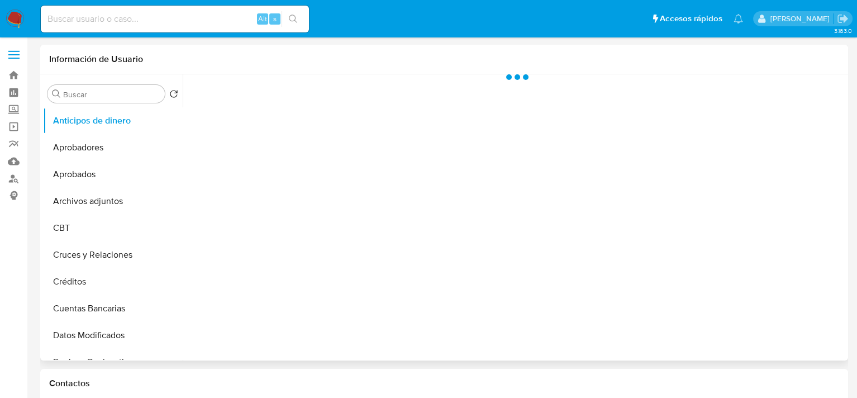
select select "10"
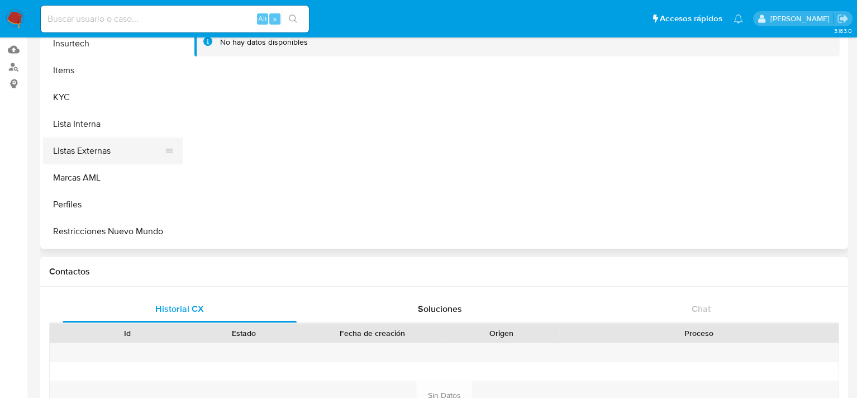
scroll to position [503, 0]
click at [69, 100] on button "KYC" at bounding box center [108, 96] width 131 height 27
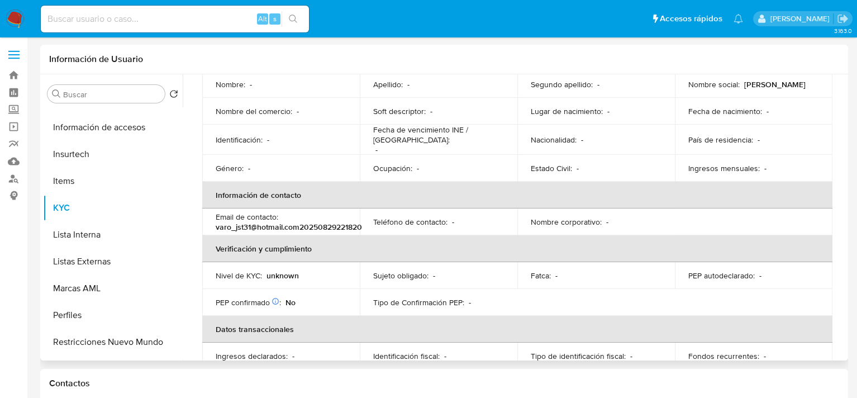
scroll to position [0, 0]
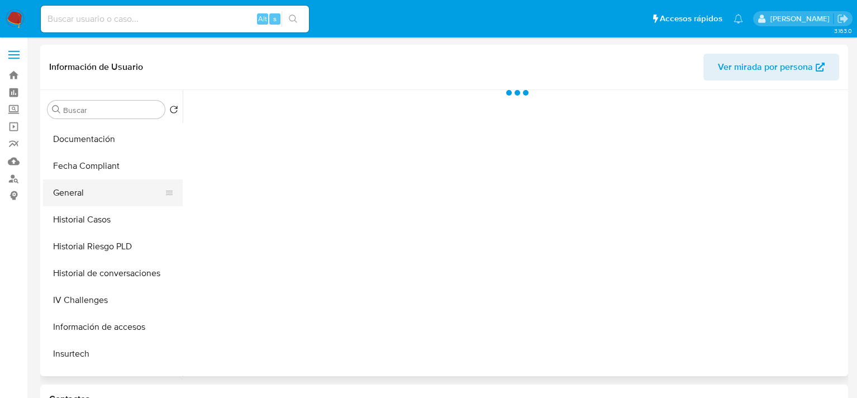
select select "10"
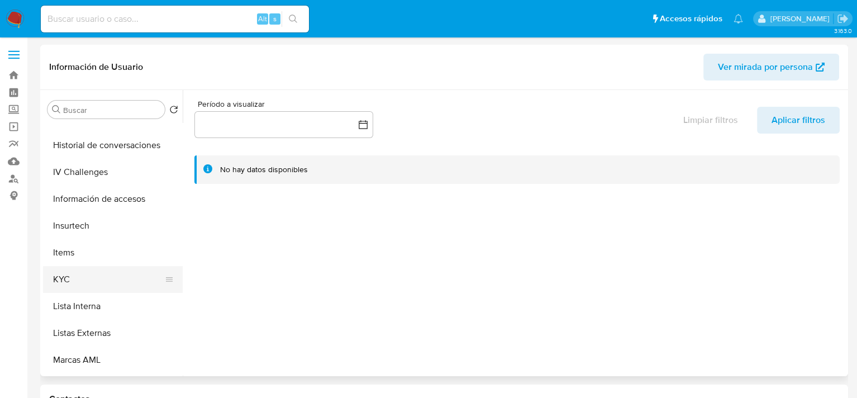
click at [73, 280] on button "KYC" at bounding box center [108, 279] width 131 height 27
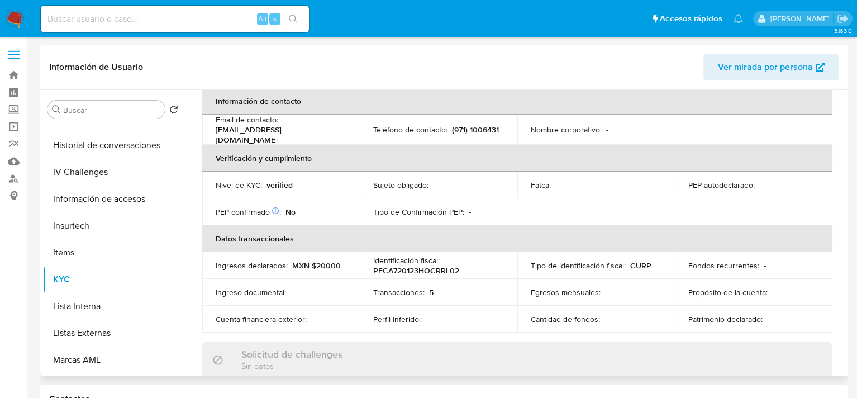
scroll to position [0, 0]
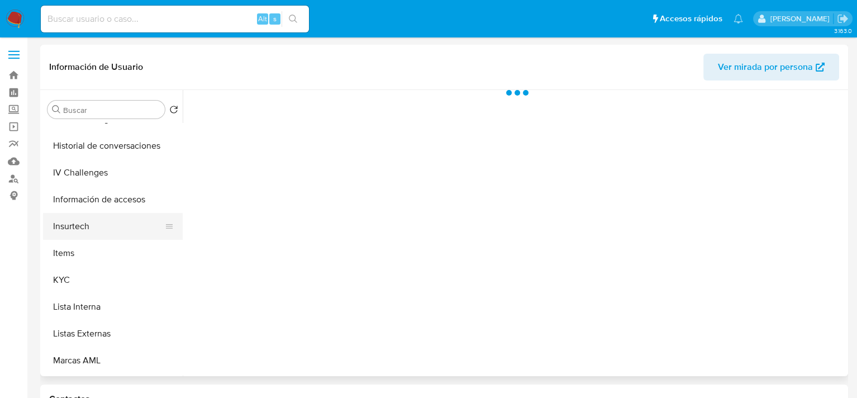
scroll to position [447, 0]
select select "10"
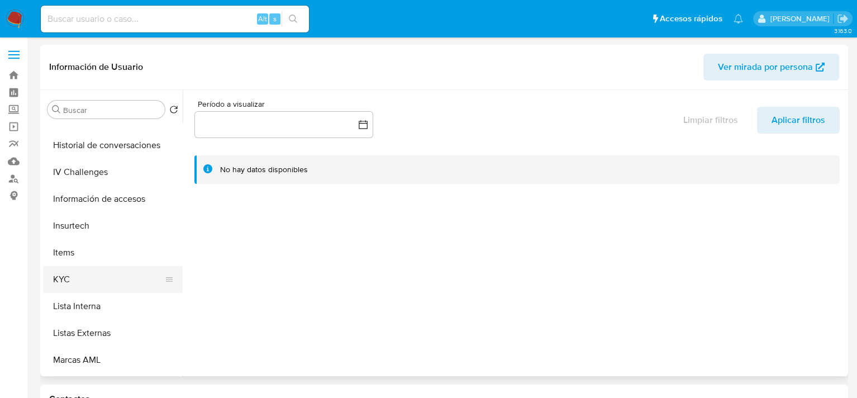
click at [72, 276] on button "KYC" at bounding box center [108, 279] width 131 height 27
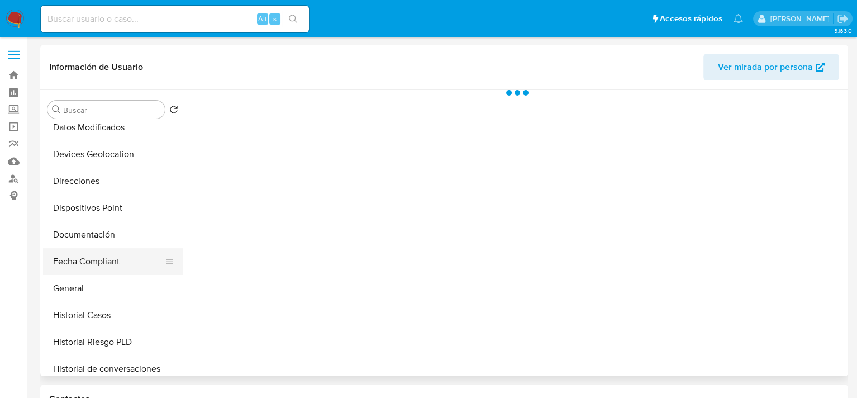
select select "10"
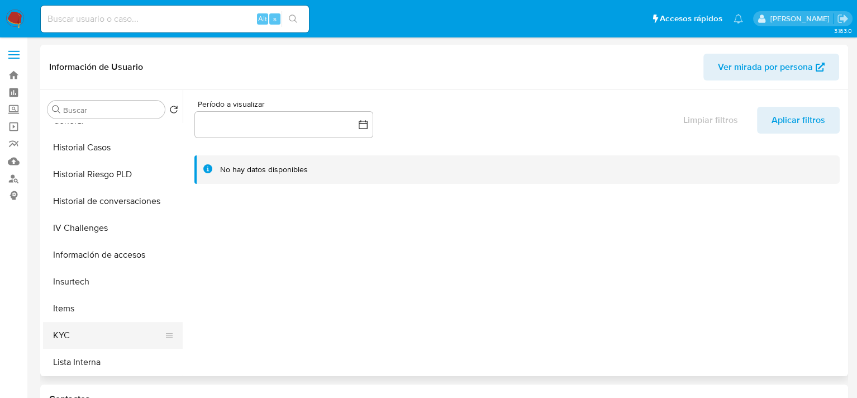
click at [74, 335] on button "KYC" at bounding box center [108, 335] width 131 height 27
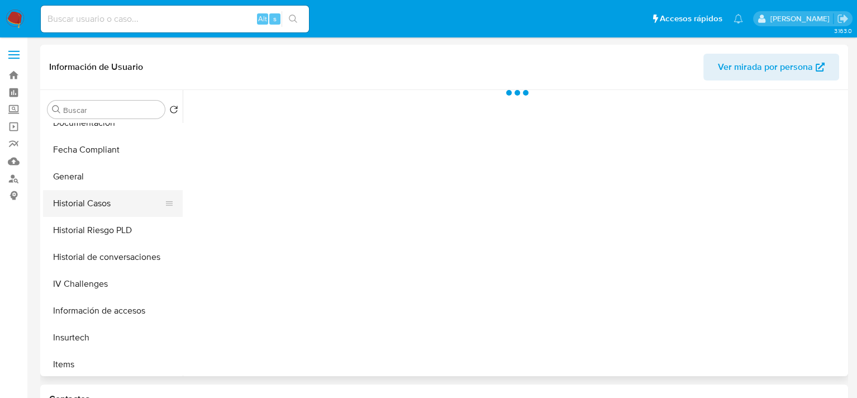
select select "10"
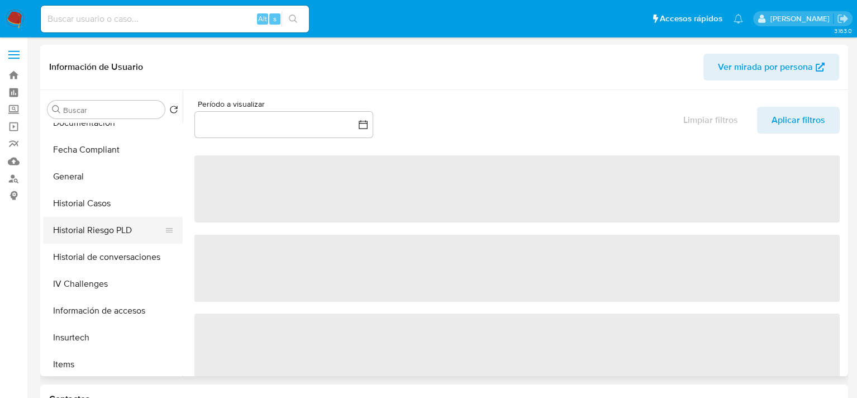
scroll to position [447, 0]
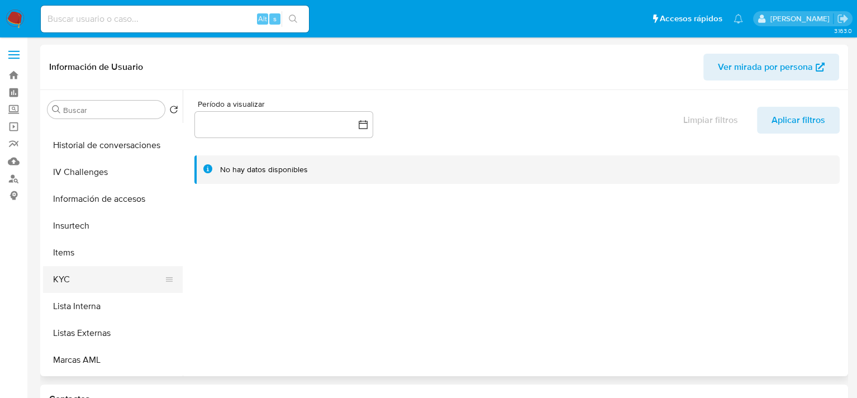
click at [77, 273] on button "KYC" at bounding box center [108, 279] width 131 height 27
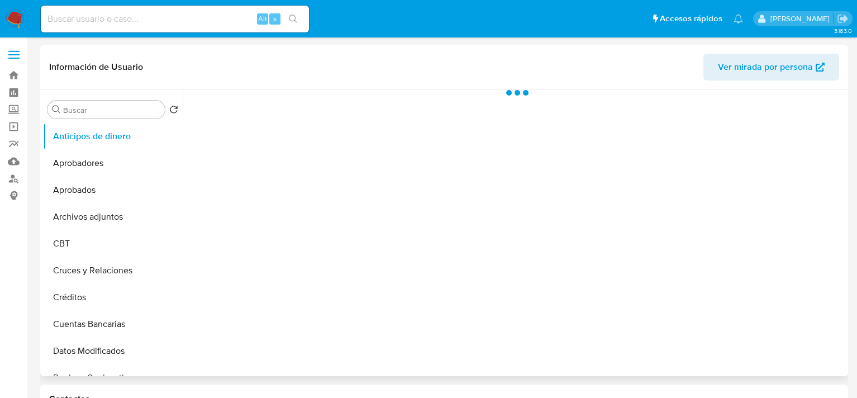
select select "10"
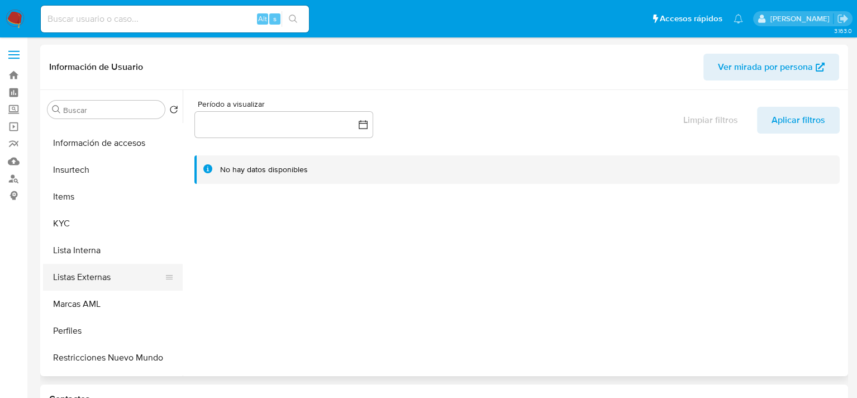
scroll to position [552, 0]
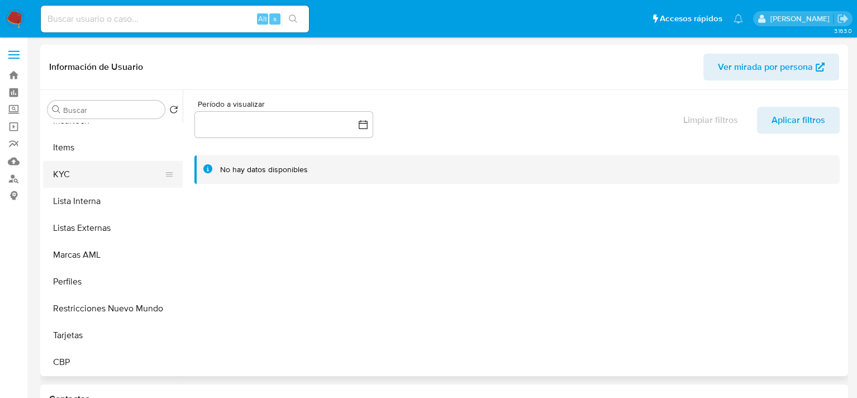
click at [84, 167] on button "KYC" at bounding box center [108, 174] width 131 height 27
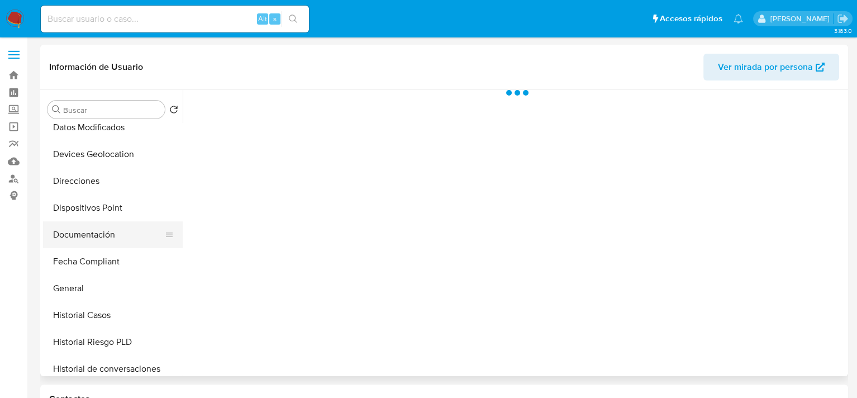
select select "10"
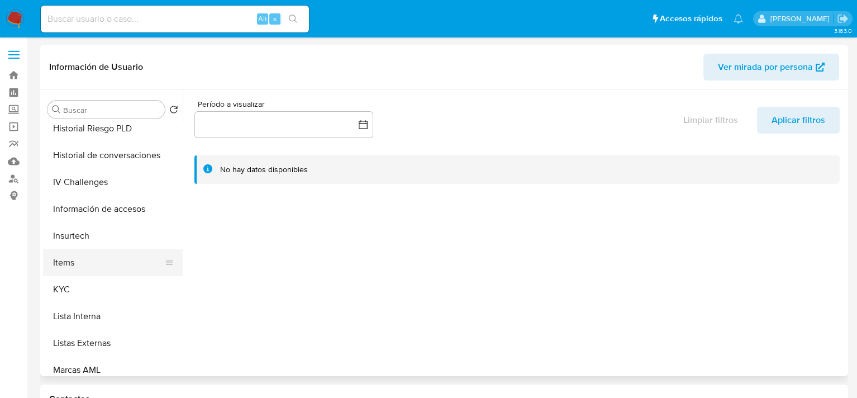
scroll to position [447, 0]
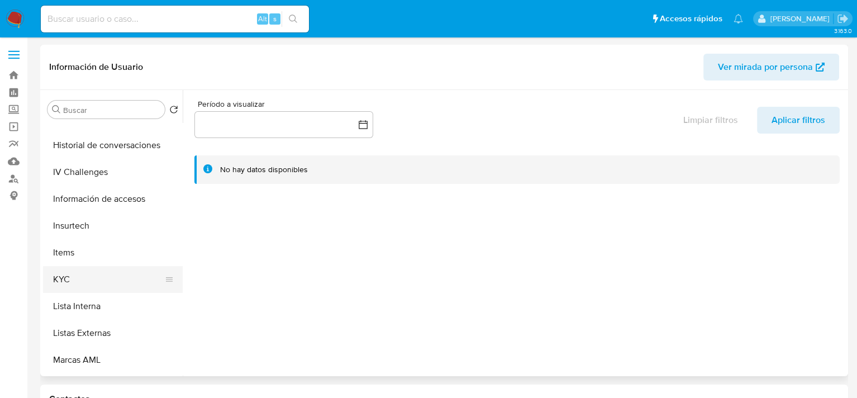
click at [80, 277] on button "KYC" at bounding box center [108, 279] width 131 height 27
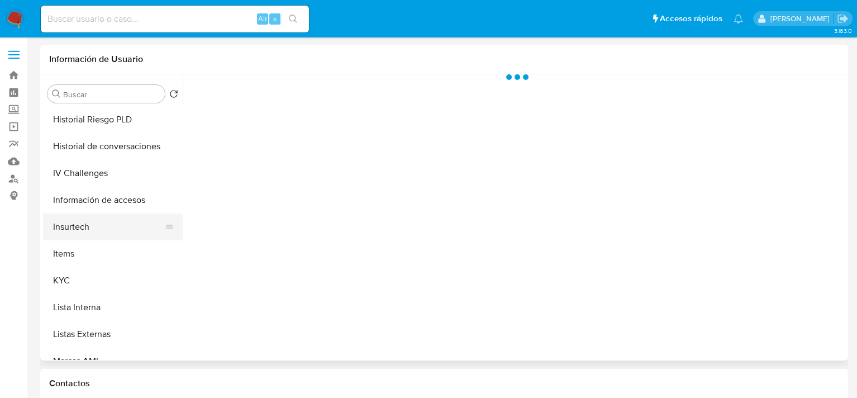
select select "10"
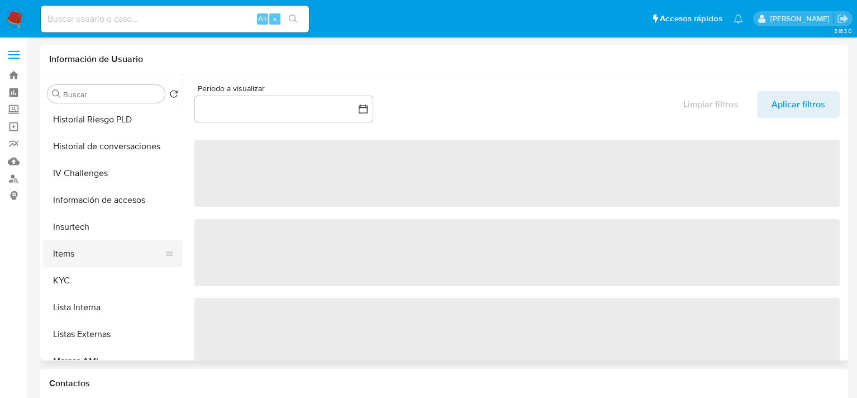
scroll to position [447, 0]
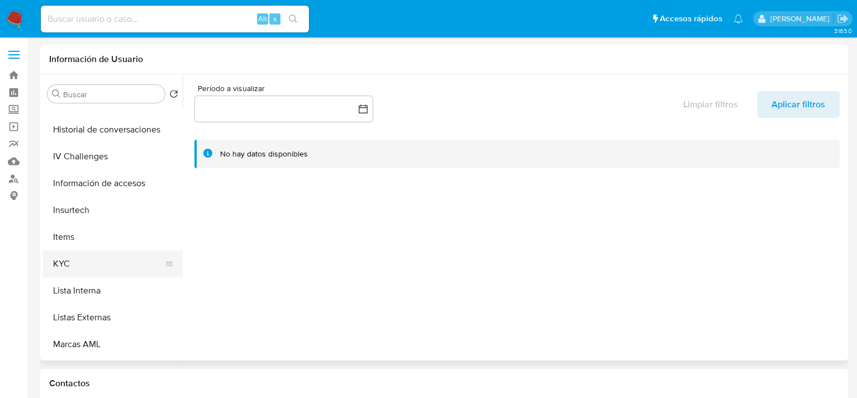
click at [93, 261] on button "KYC" at bounding box center [108, 263] width 131 height 27
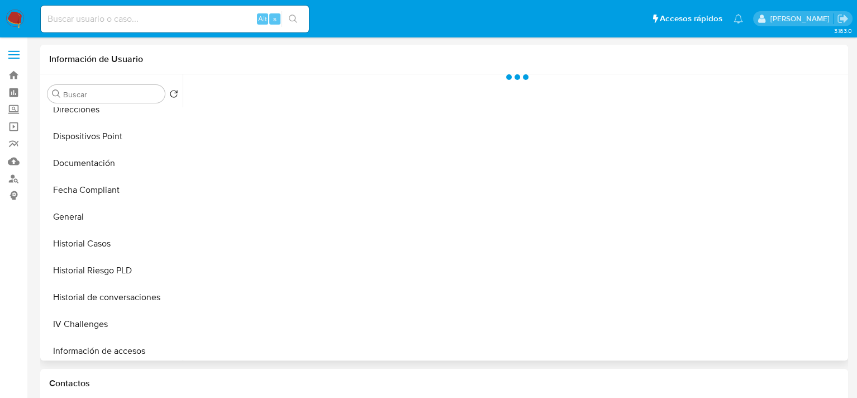
select select "10"
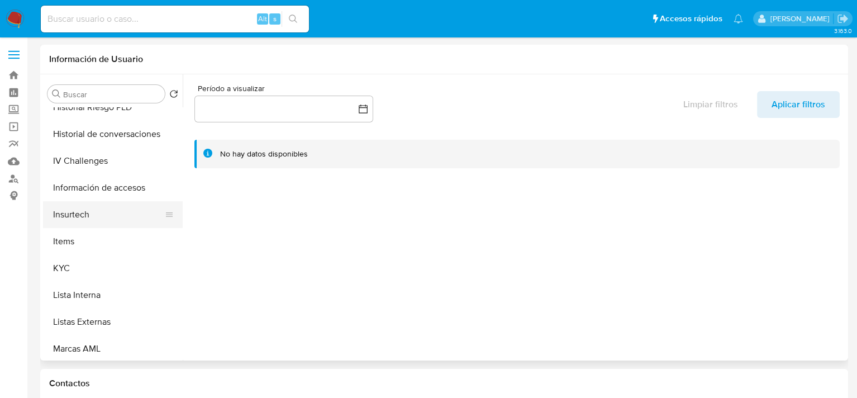
scroll to position [447, 0]
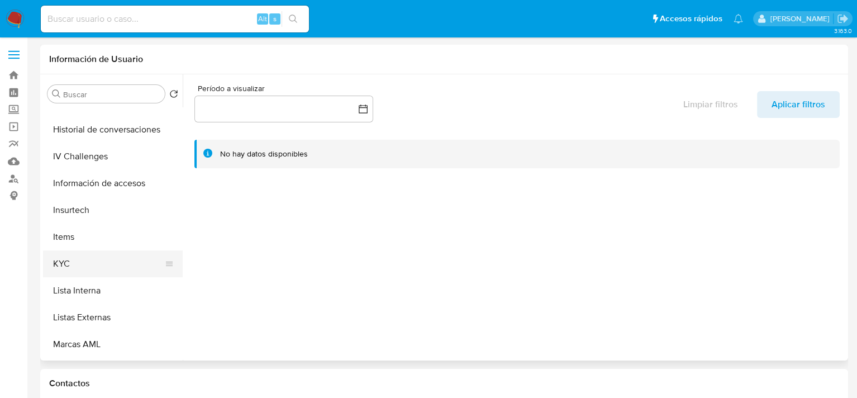
click at [87, 263] on button "KYC" at bounding box center [108, 263] width 131 height 27
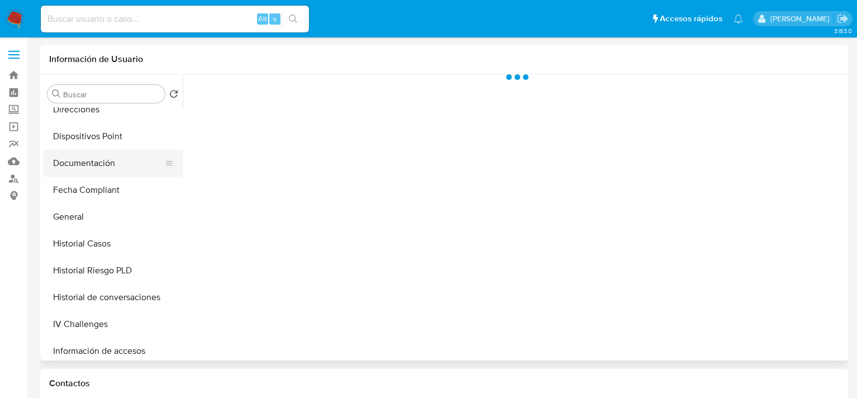
select select "10"
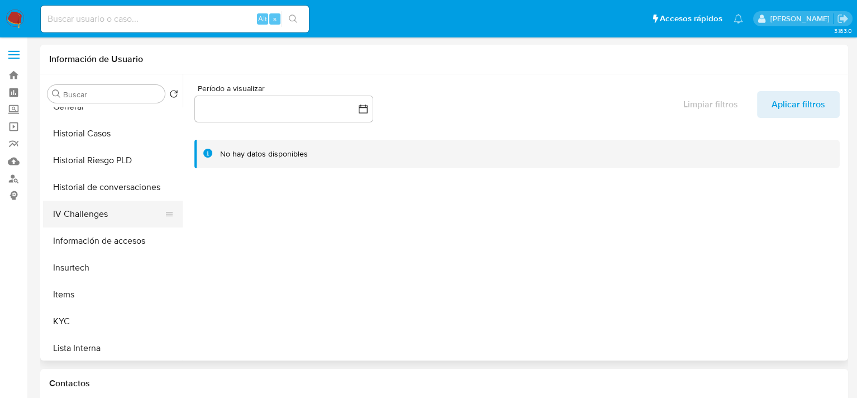
scroll to position [391, 0]
click at [74, 321] on button "KYC" at bounding box center [108, 319] width 131 height 27
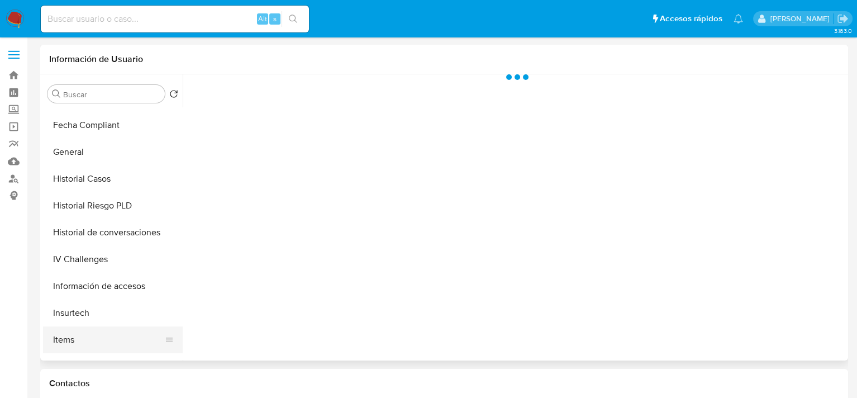
scroll to position [447, 0]
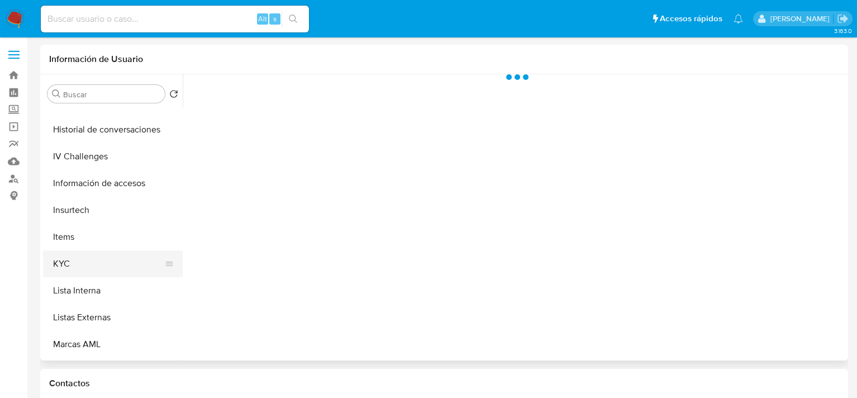
select select "10"
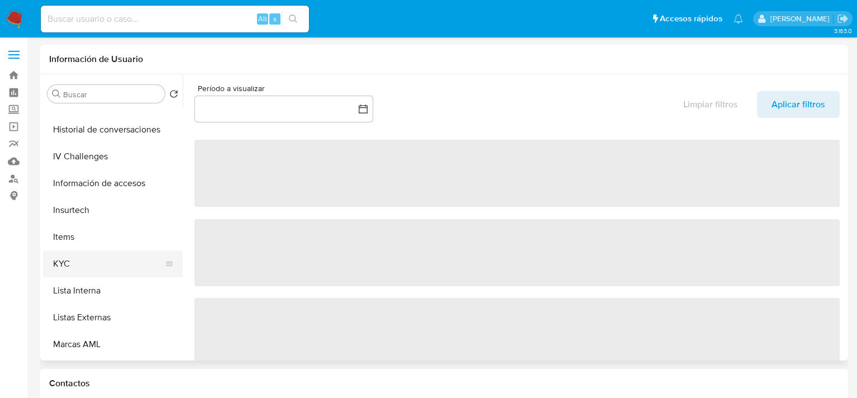
drag, startPoint x: 75, startPoint y: 263, endPoint x: 93, endPoint y: 260, distance: 18.1
click at [74, 263] on button "KYC" at bounding box center [108, 263] width 131 height 27
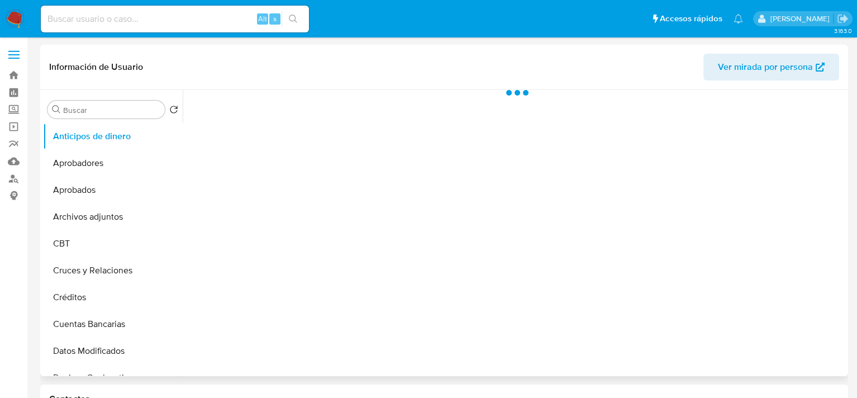
select select "10"
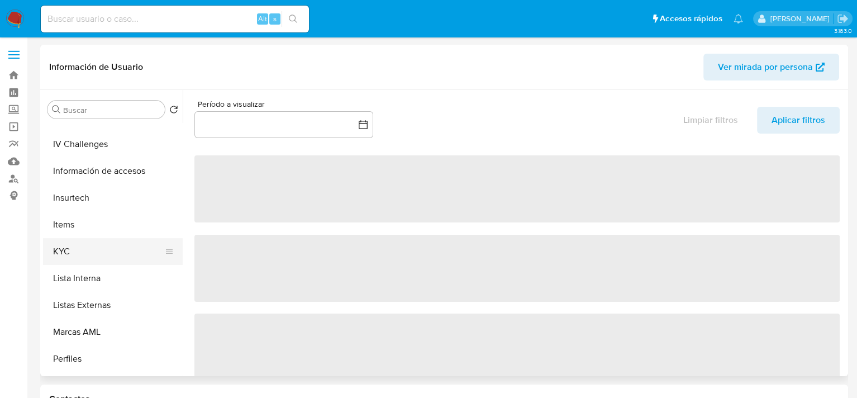
click at [99, 245] on button "KYC" at bounding box center [108, 251] width 131 height 27
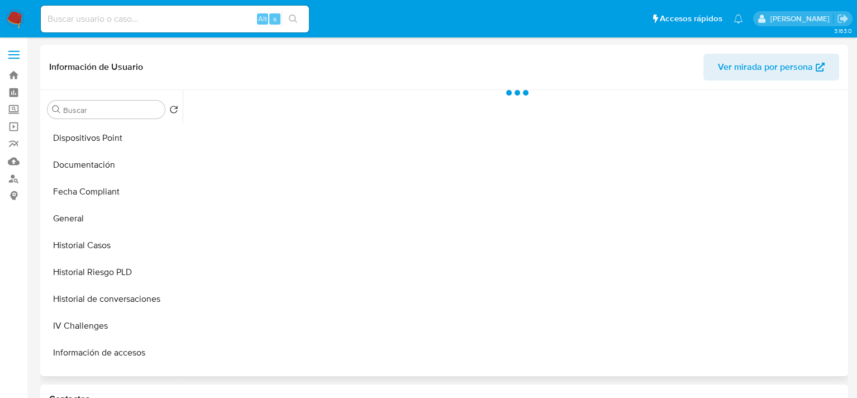
scroll to position [552, 0]
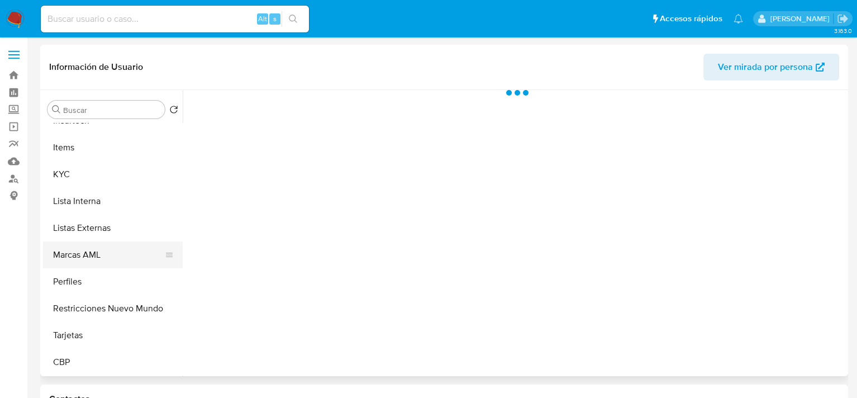
select select "10"
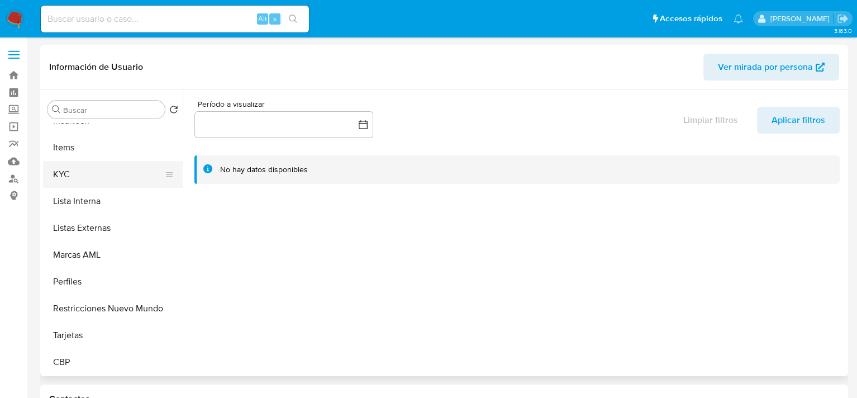
click at [93, 178] on button "KYC" at bounding box center [108, 174] width 131 height 27
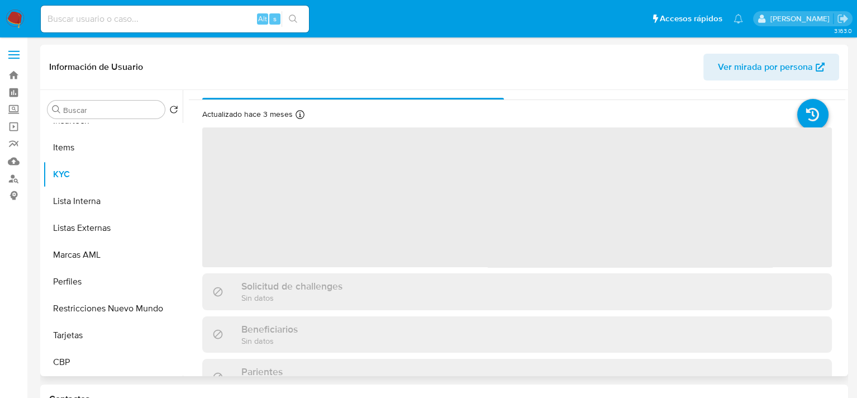
scroll to position [0, 0]
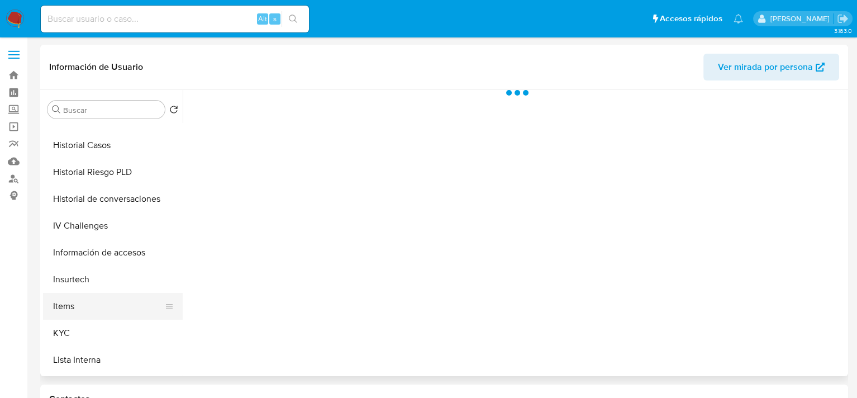
scroll to position [552, 0]
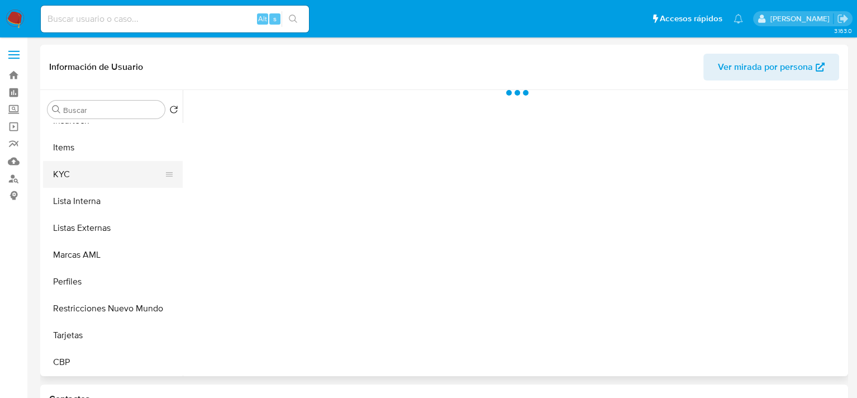
select select "10"
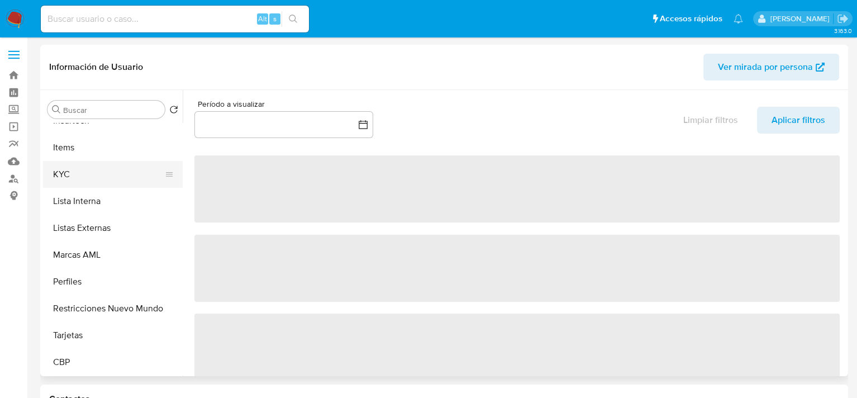
click at [88, 174] on button "KYC" at bounding box center [108, 174] width 131 height 27
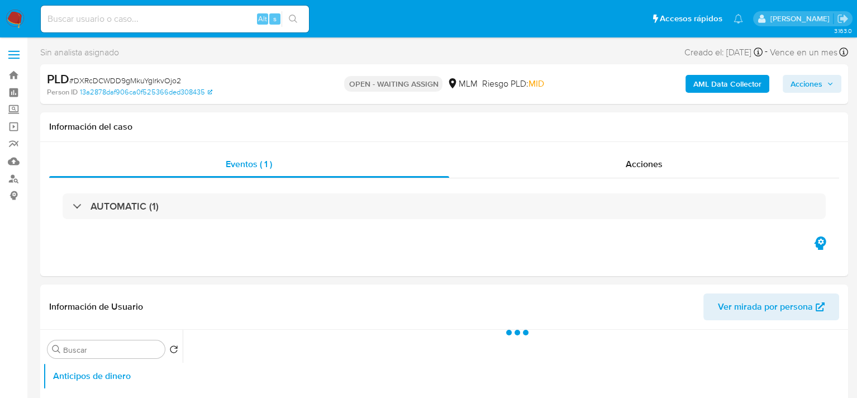
select select "10"
click at [17, 18] on img at bounding box center [15, 18] width 19 height 19
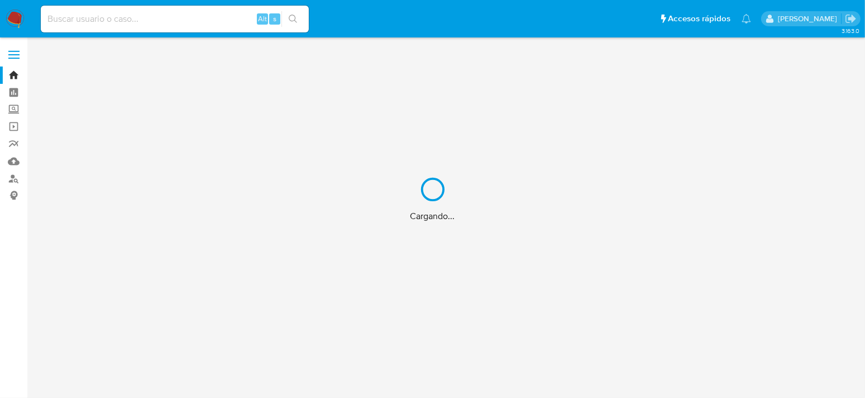
click at [824, 19] on div "Cargando..." at bounding box center [432, 199] width 865 height 398
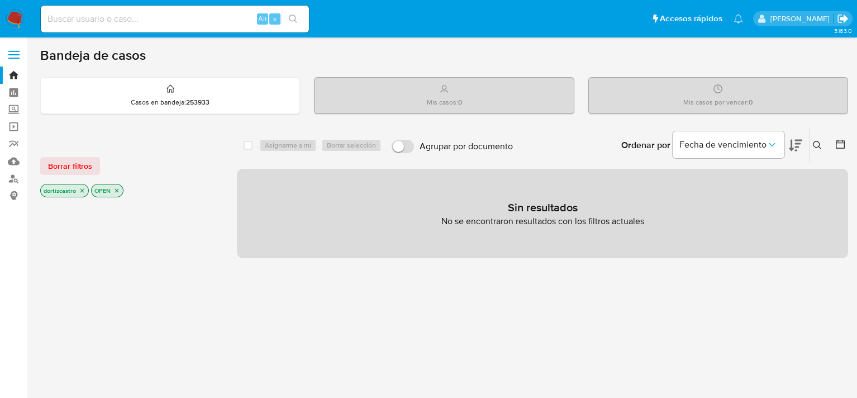
click at [844, 17] on icon "Salir" at bounding box center [842, 19] width 10 height 8
